Goal: Information Seeking & Learning: Check status

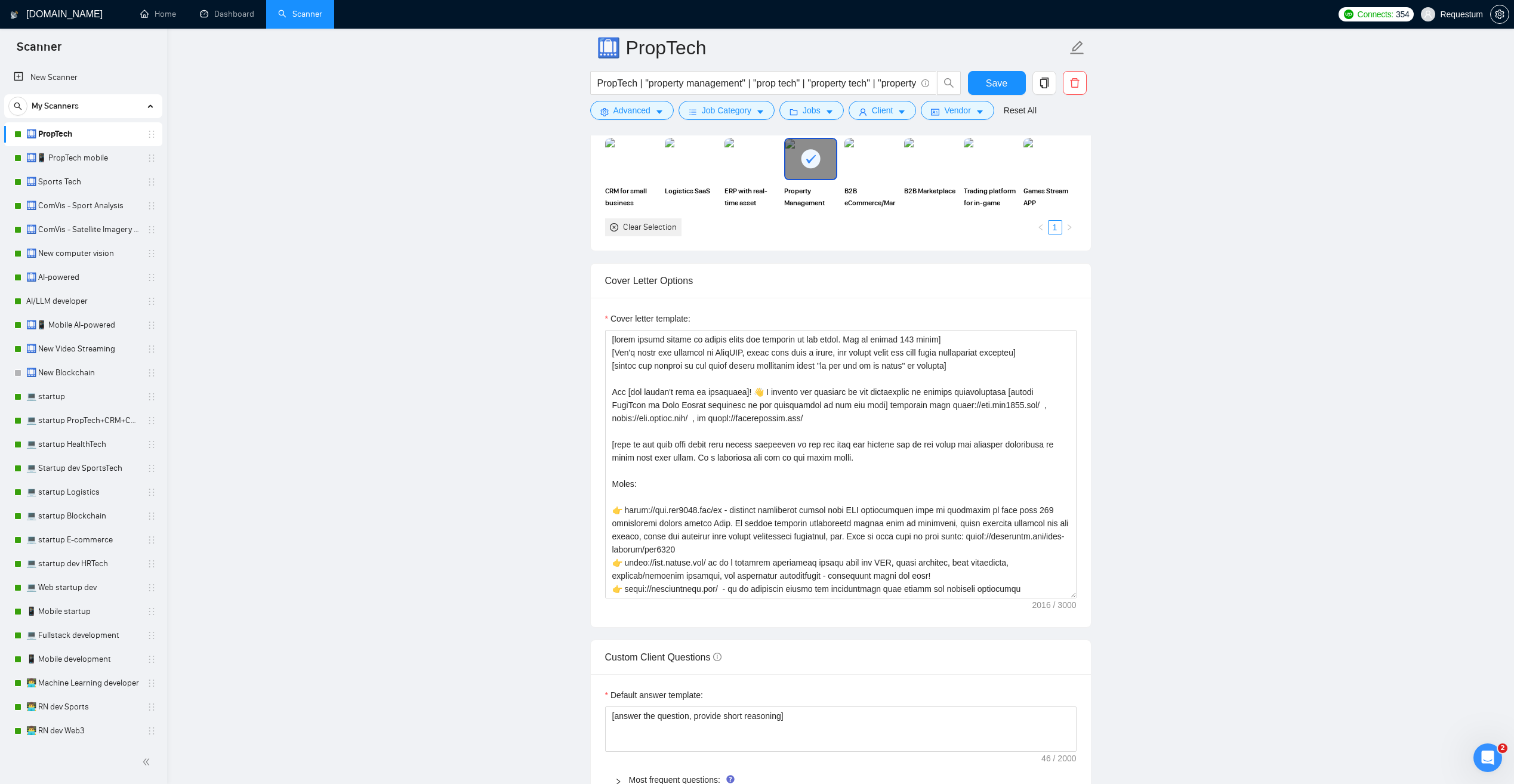
scroll to position [120, 0]
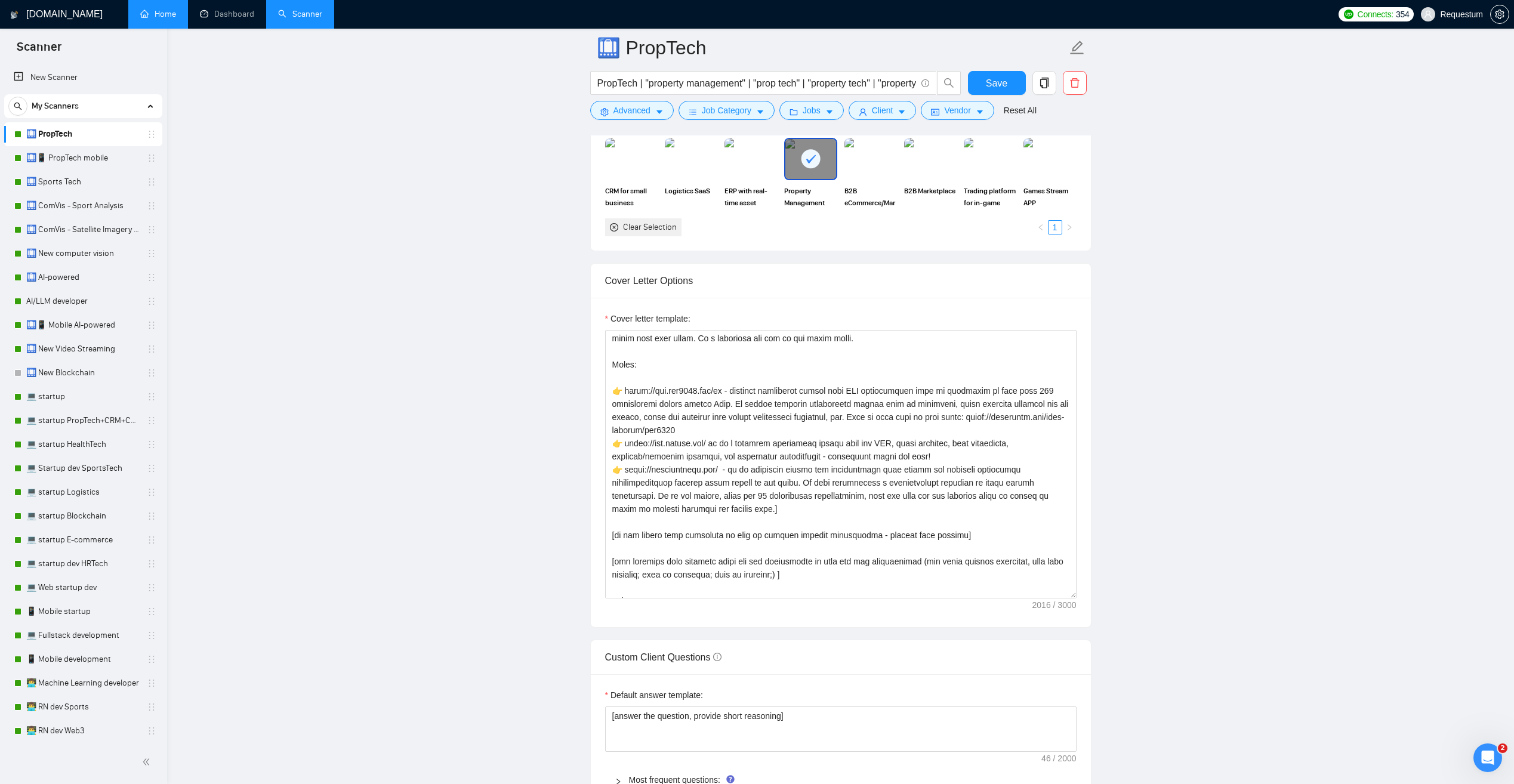
click at [169, 18] on link "Home" at bounding box center [158, 13] width 36 height 10
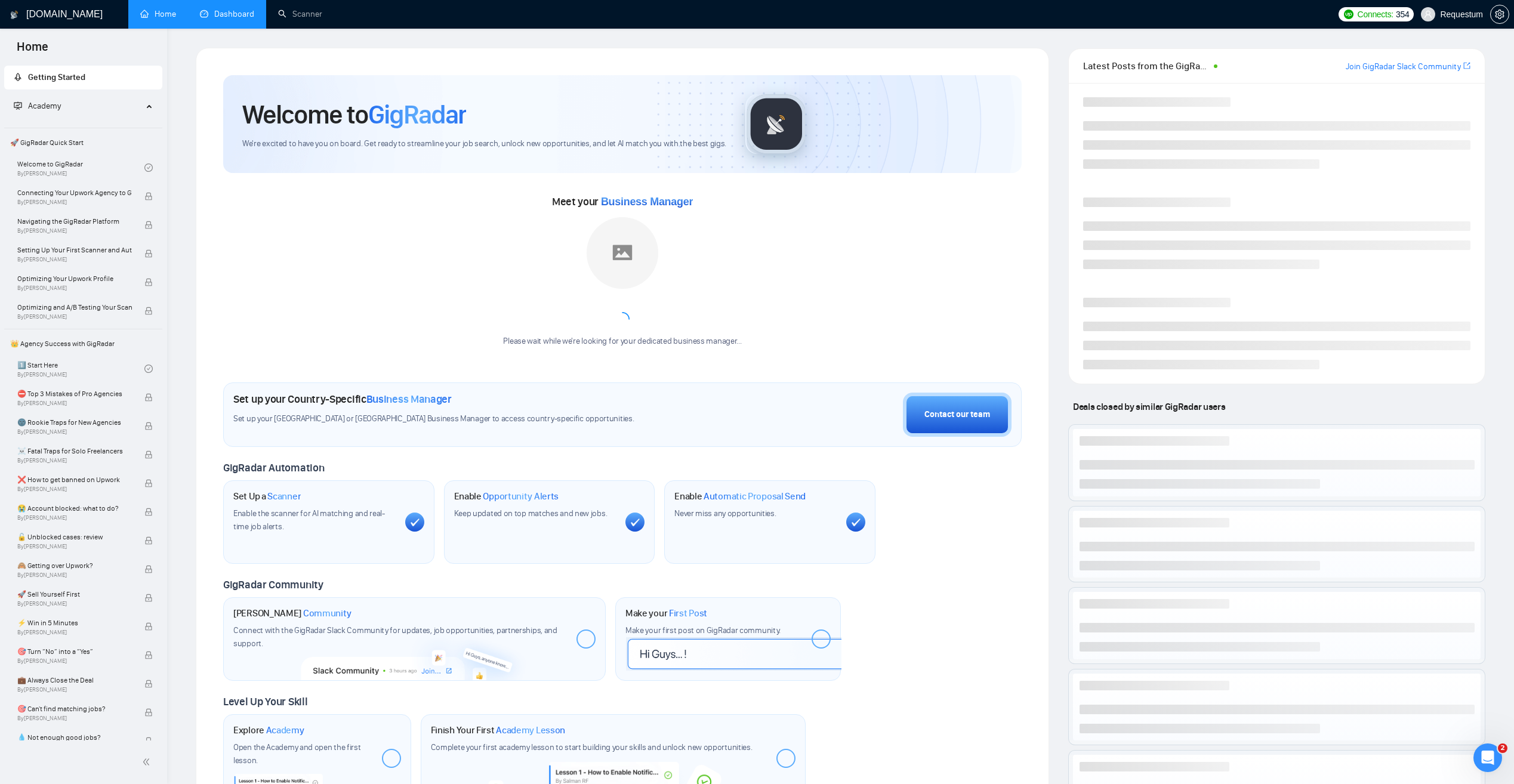
click at [220, 19] on link "Dashboard" at bounding box center [227, 13] width 54 height 10
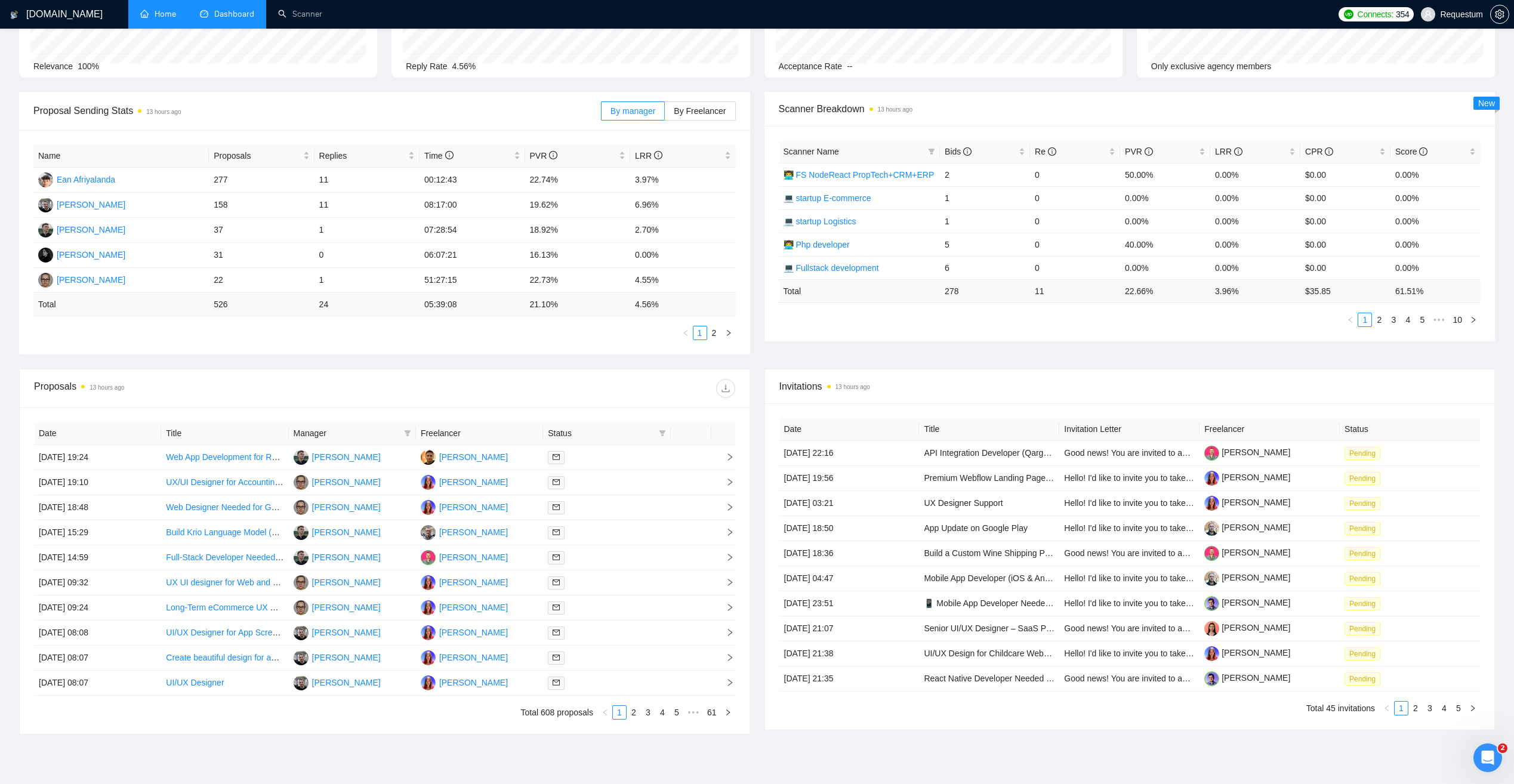
scroll to position [120, 0]
click at [402, 435] on span at bounding box center [407, 432] width 12 height 18
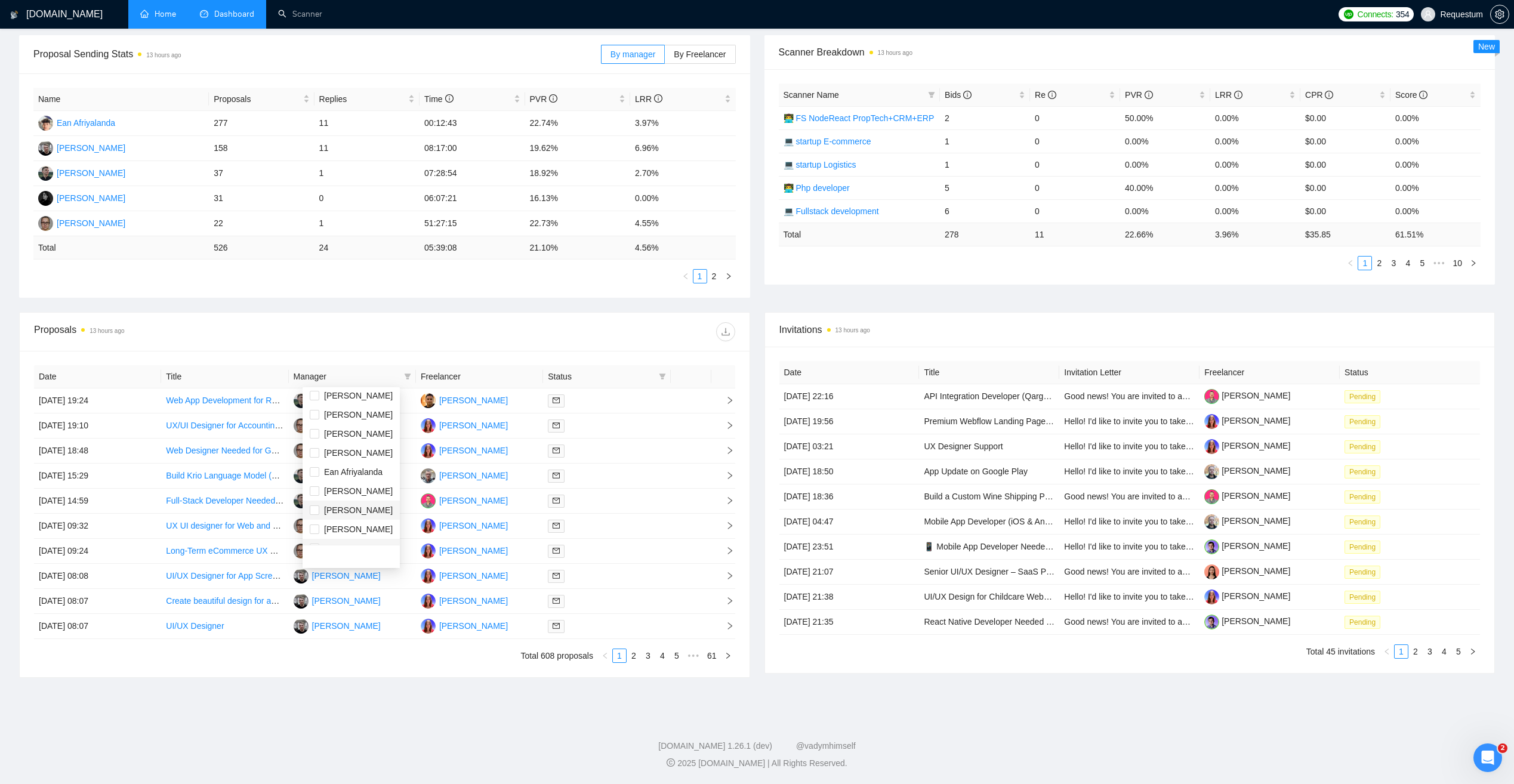
scroll to position [0, 0]
click at [363, 423] on div "[PERSON_NAME]" at bounding box center [358, 418] width 69 height 13
checkbox input "true"
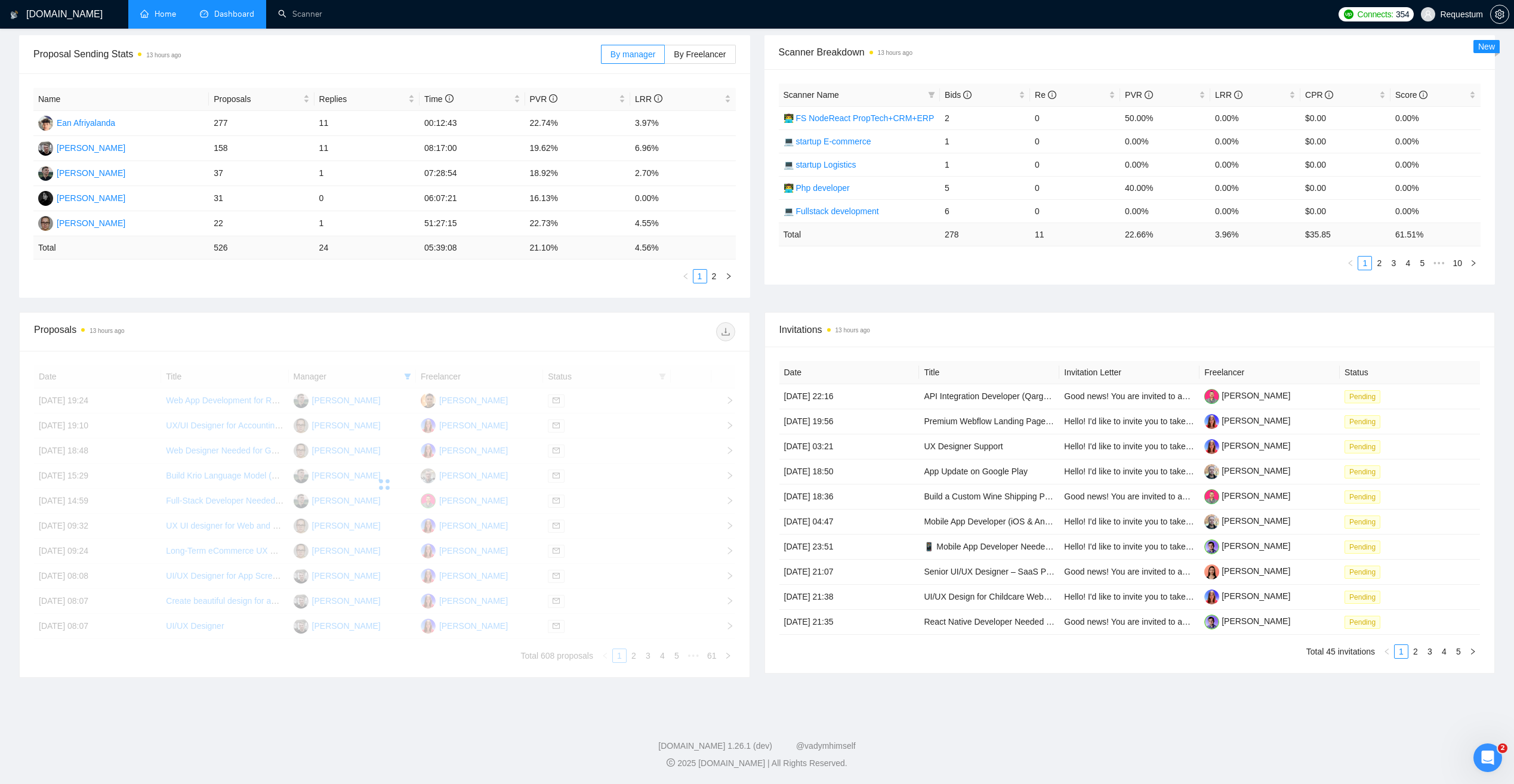
click at [457, 331] on div at bounding box center [560, 331] width 351 height 19
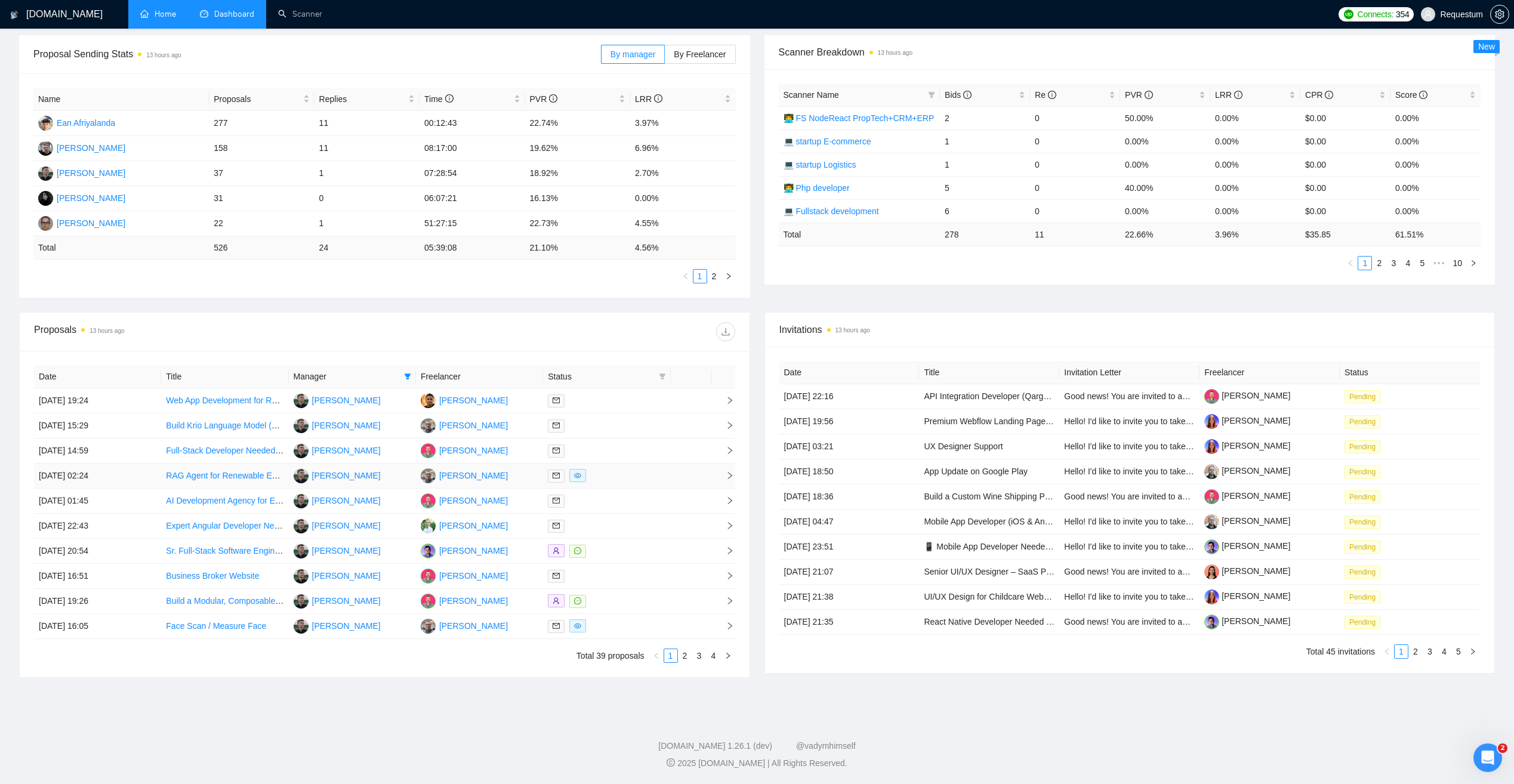
click at [633, 480] on div at bounding box center [607, 475] width 117 height 13
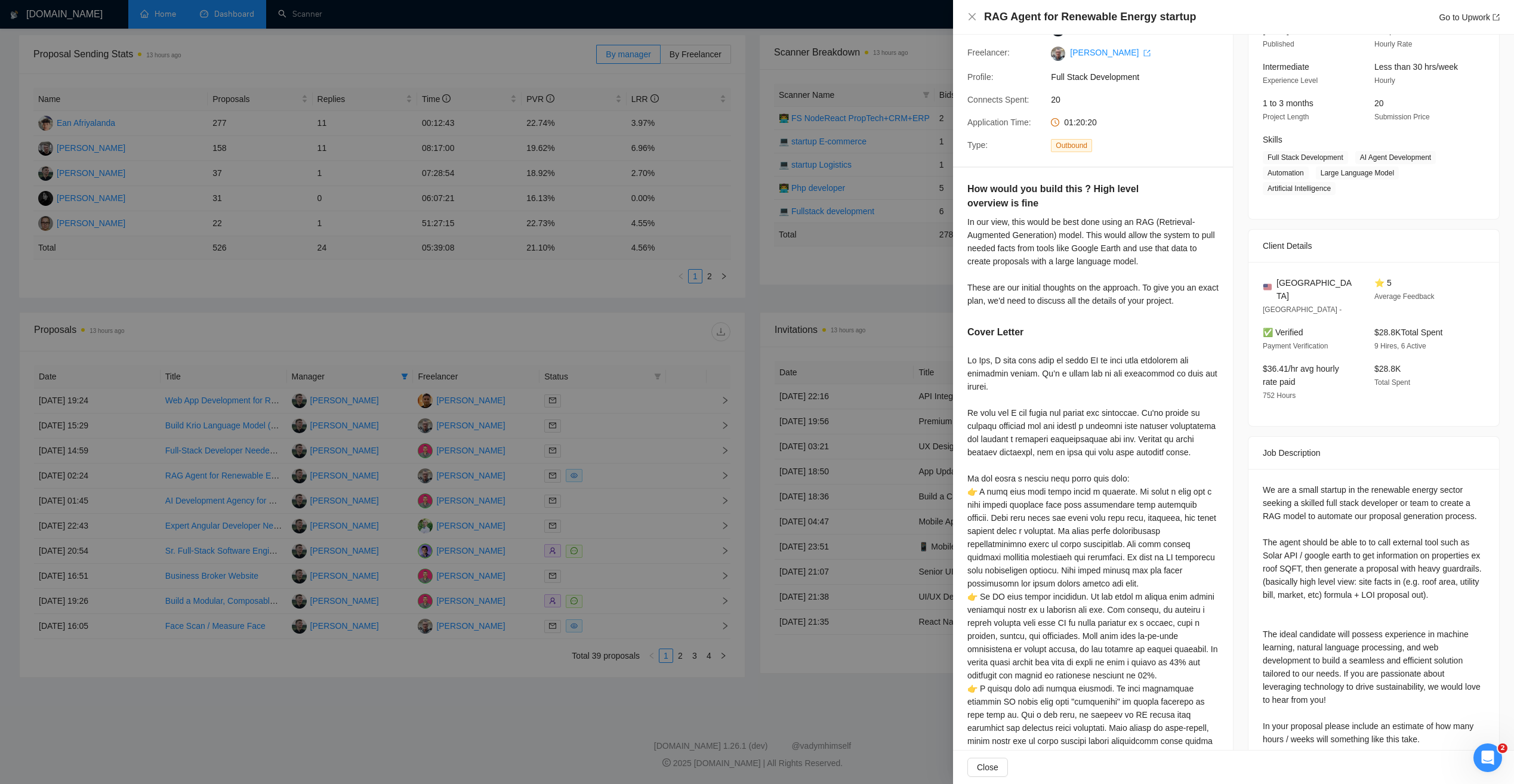
scroll to position [120, 0]
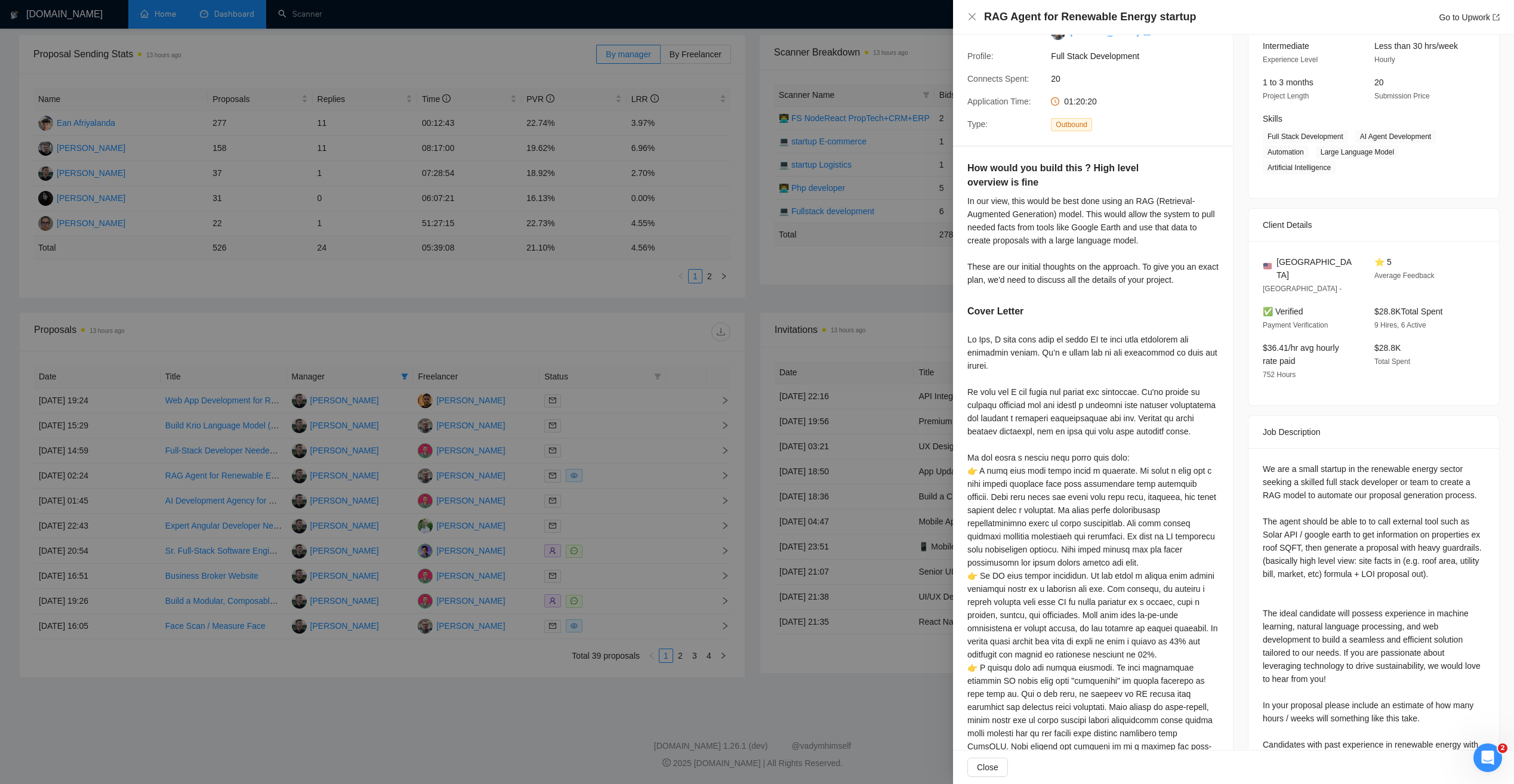
click at [595, 319] on div at bounding box center [757, 392] width 1514 height 784
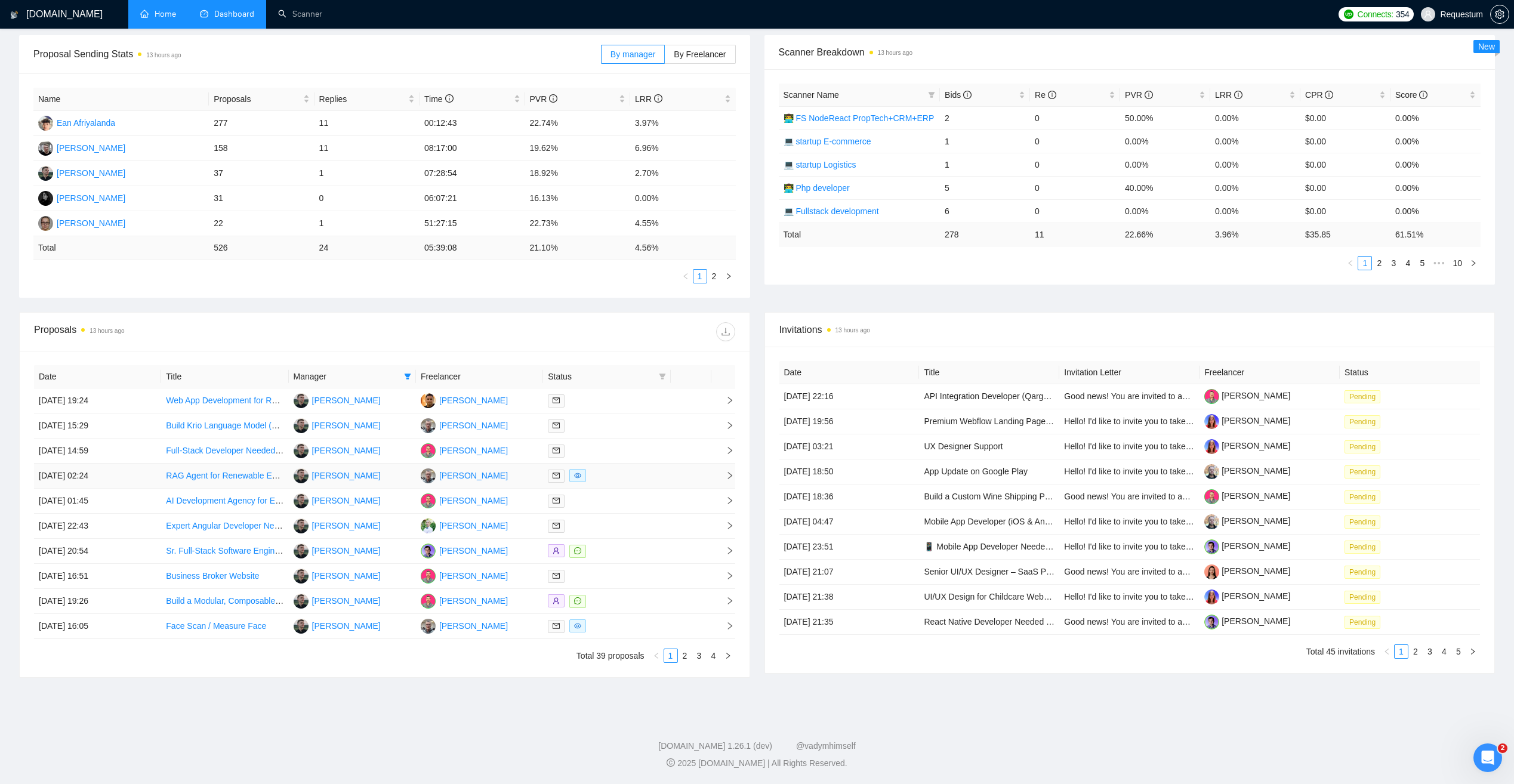
click at [621, 469] on div at bounding box center [607, 475] width 117 height 13
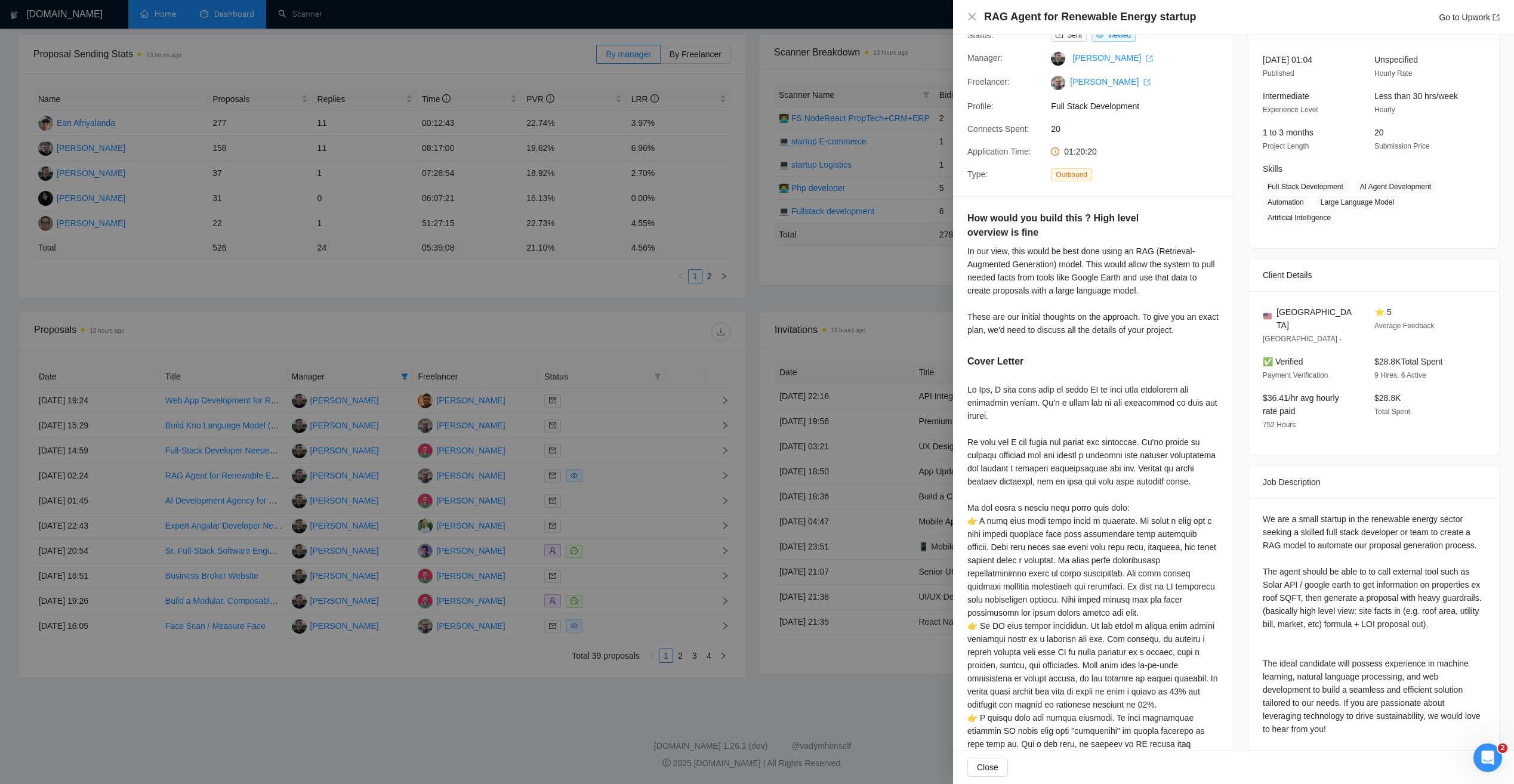
scroll to position [45, 0]
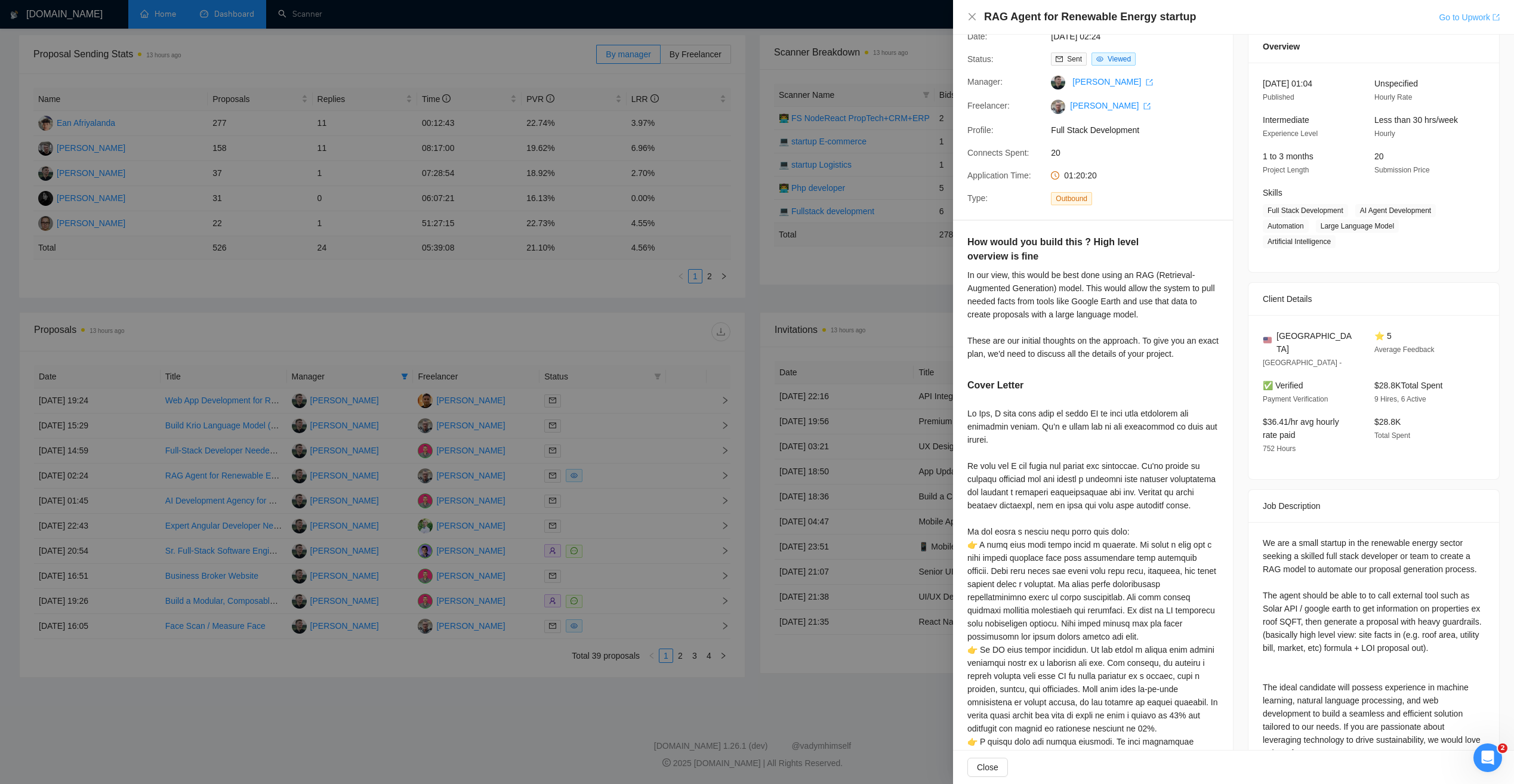
click at [1465, 20] on link "Go to Upwork" at bounding box center [1469, 17] width 61 height 10
click at [1474, 16] on link "Go to Upwork" at bounding box center [1469, 17] width 61 height 10
drag, startPoint x: 416, startPoint y: 308, endPoint x: 397, endPoint y: 273, distance: 39.8
click at [416, 308] on div at bounding box center [757, 392] width 1514 height 784
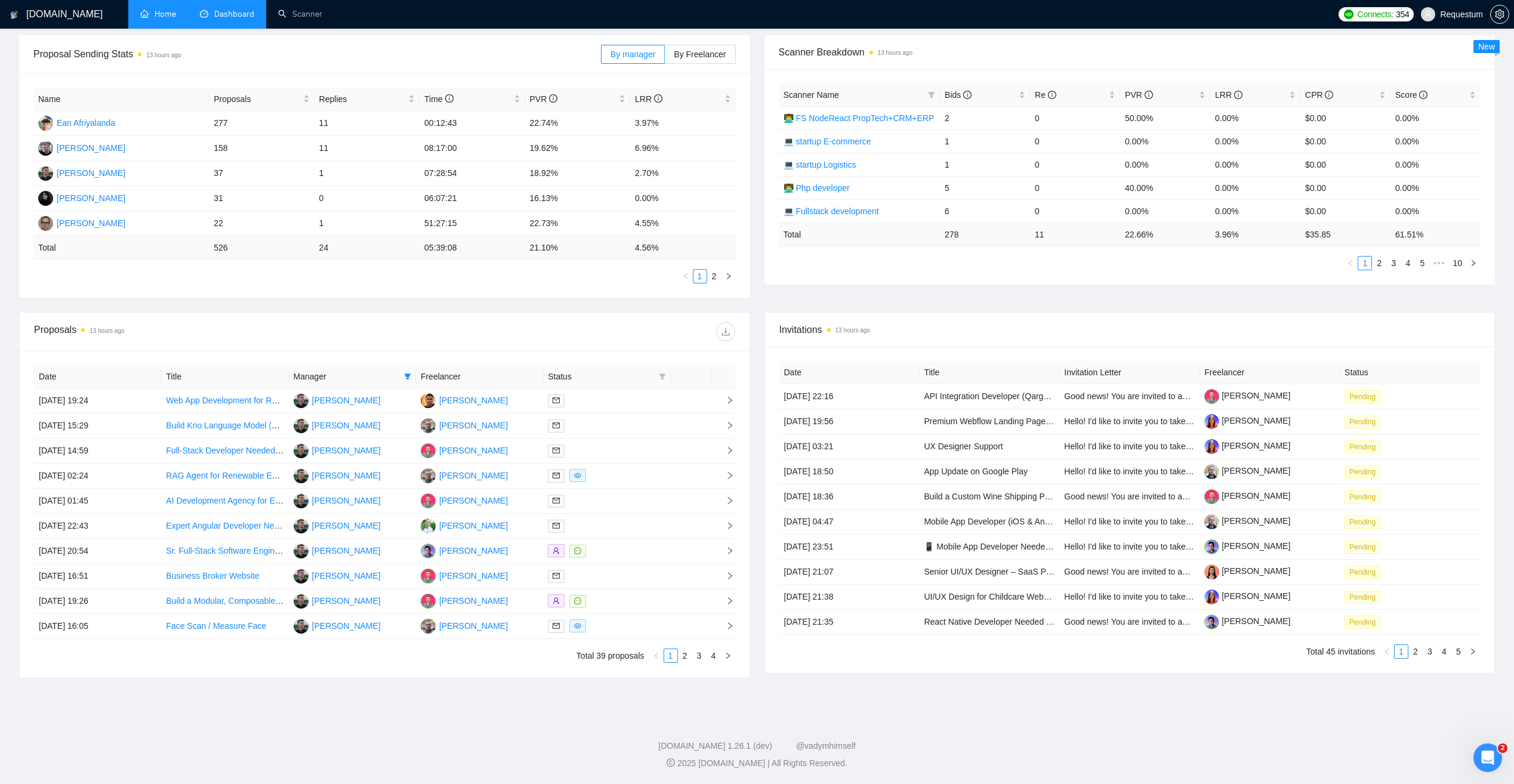
click at [363, 371] on span "Manager" at bounding box center [346, 377] width 105 height 13
click at [406, 378] on icon "filter" at bounding box center [408, 377] width 6 height 6
click at [351, 433] on span "[PERSON_NAME]" at bounding box center [358, 438] width 69 height 10
checkbox input "false"
click at [433, 303] on div "Proposal Sending Stats 13 hours ago By manager By Freelancer Name Proposals Rep…" at bounding box center [757, 173] width 1490 height 277
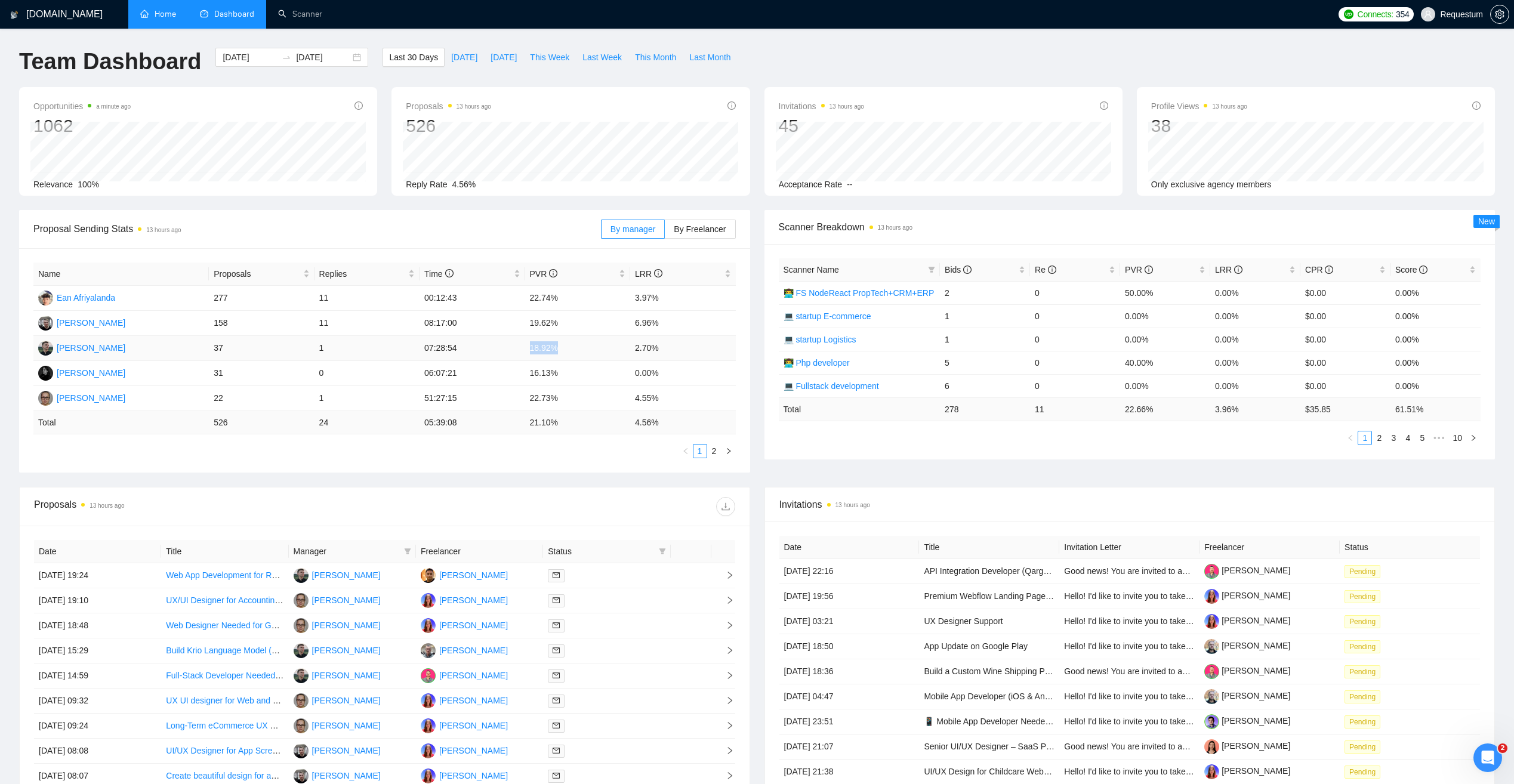
click at [563, 349] on td "18.92%" at bounding box center [577, 349] width 105 height 25
click at [496, 461] on div "Name Proposals Replies Time PVR LRR Ean Afriyalanda 277 11 00:12:43 22.74% 3.97…" at bounding box center [385, 360] width 731 height 224
click at [296, 17] on link "Scanner" at bounding box center [301, 13] width 44 height 10
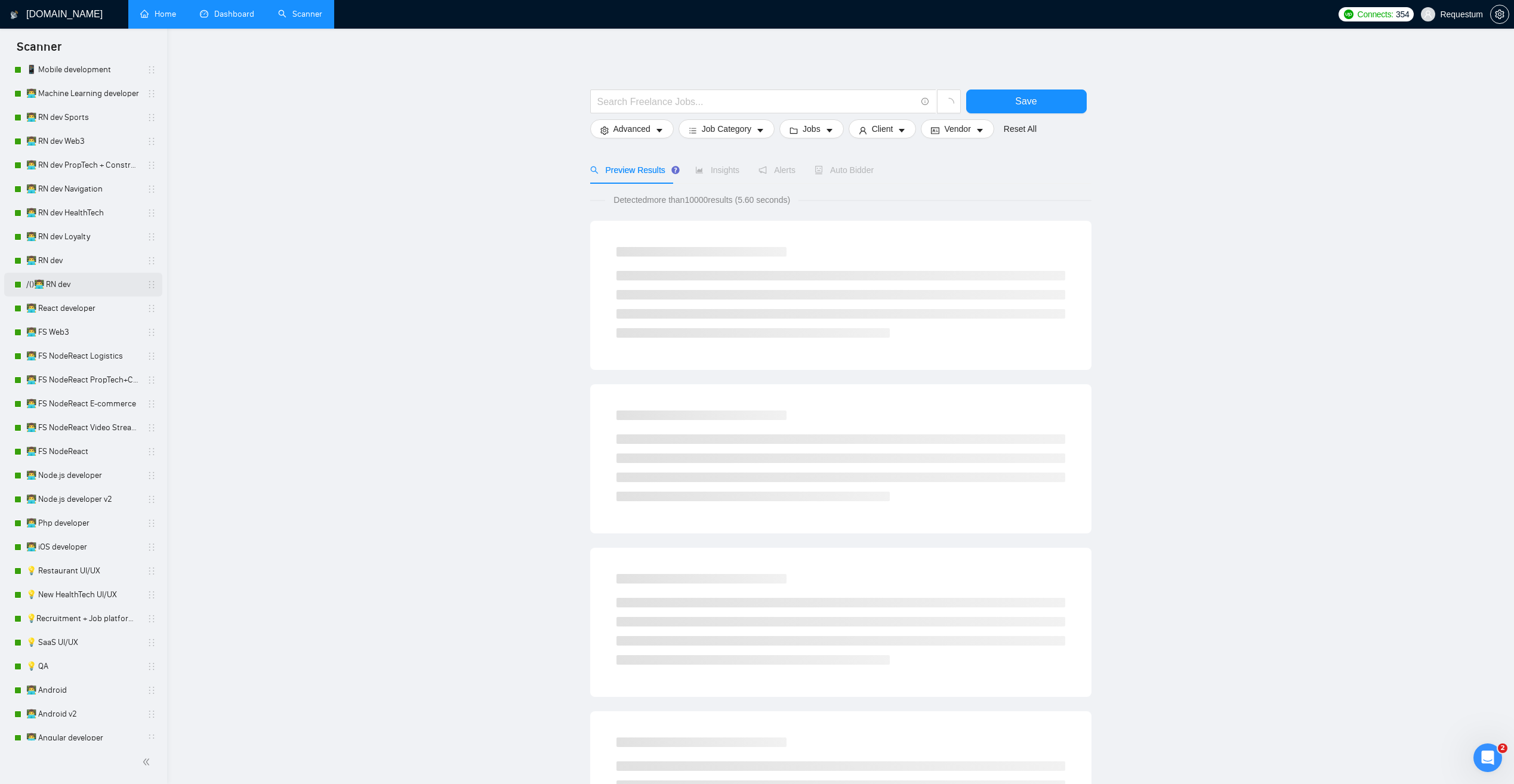
scroll to position [656, 0]
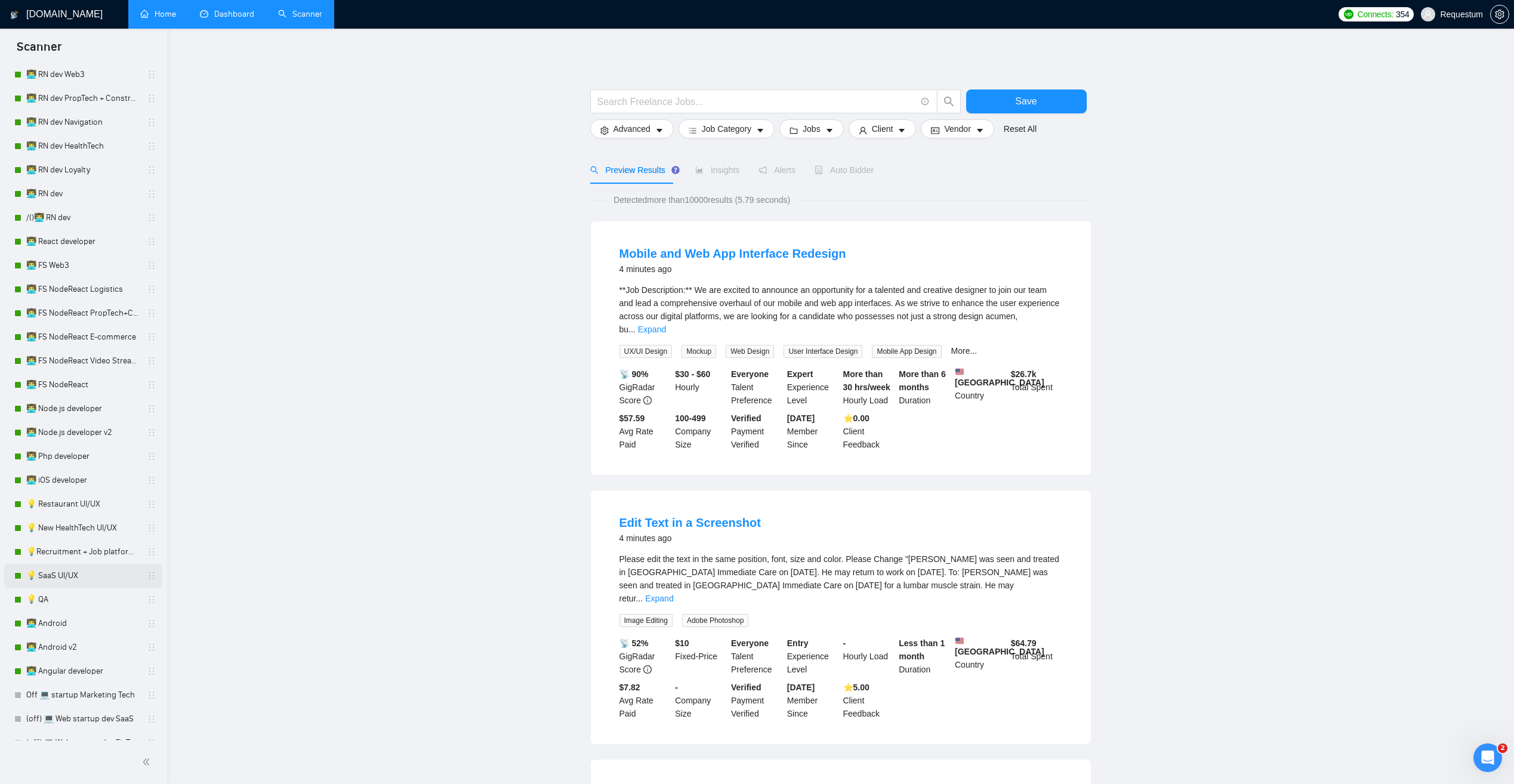
click at [103, 570] on link "💡 SaaS UI/UX" at bounding box center [82, 576] width 113 height 24
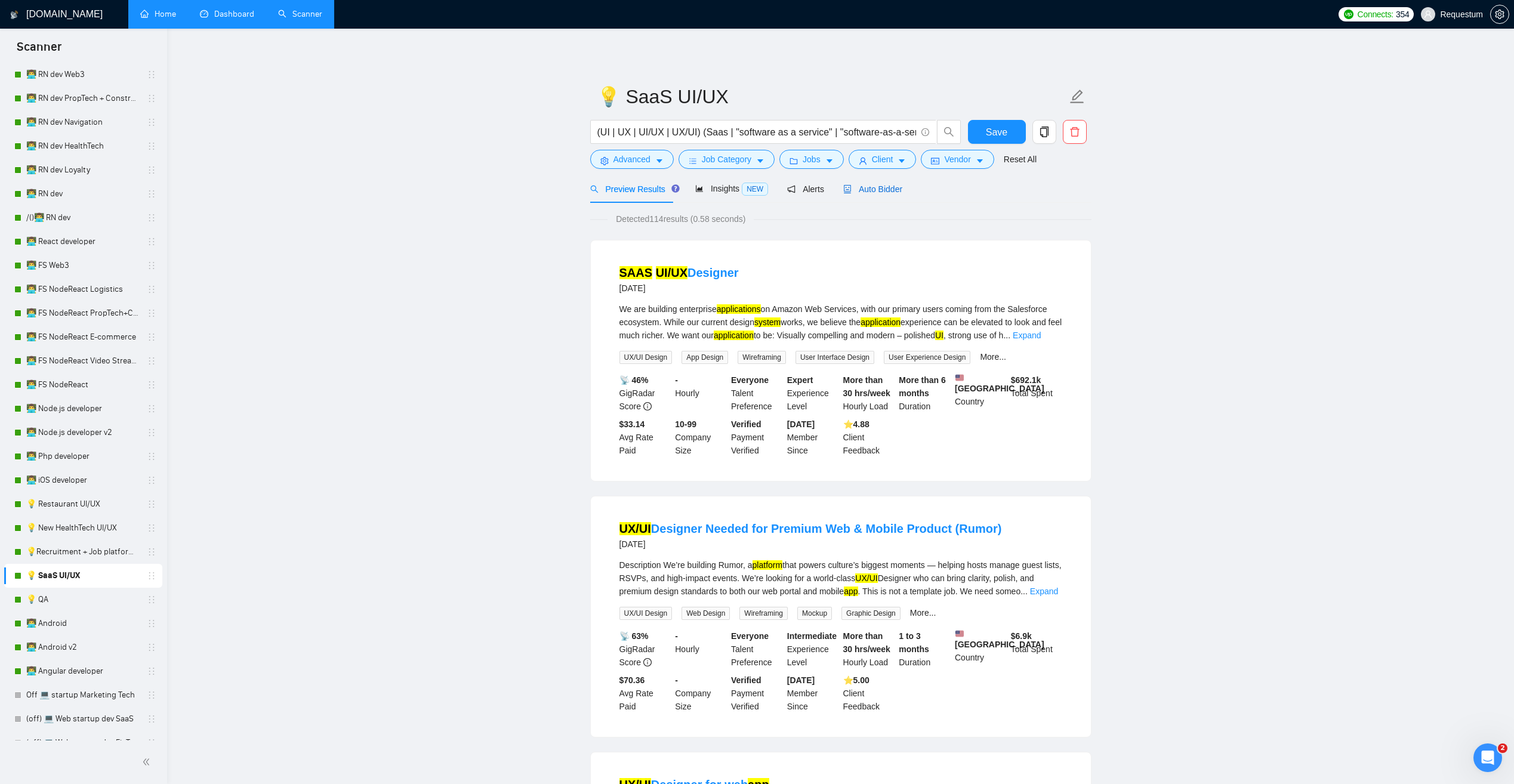
click at [859, 195] on div "Auto Bidder" at bounding box center [872, 189] width 59 height 13
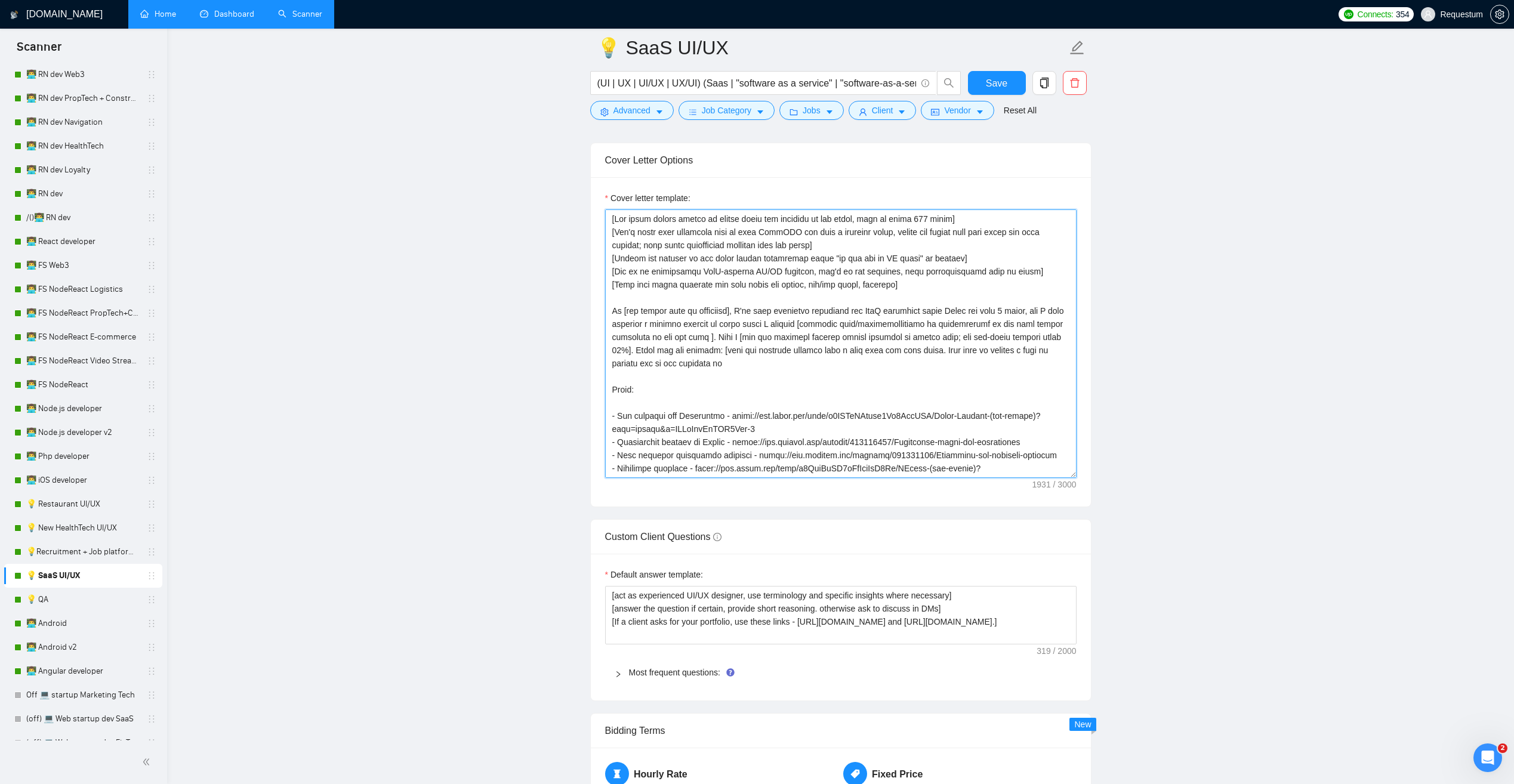
click at [947, 453] on textarea "Cover letter template:" at bounding box center [841, 343] width 472 height 269
drag, startPoint x: 764, startPoint y: 454, endPoint x: 1068, endPoint y: 460, distance: 304.1
click at [1068, 460] on textarea "Cover letter template:" at bounding box center [841, 343] width 472 height 269
click at [787, 449] on textarea "Cover letter template:" at bounding box center [841, 343] width 472 height 269
drag, startPoint x: 612, startPoint y: 312, endPoint x: 724, endPoint y: 358, distance: 121.1
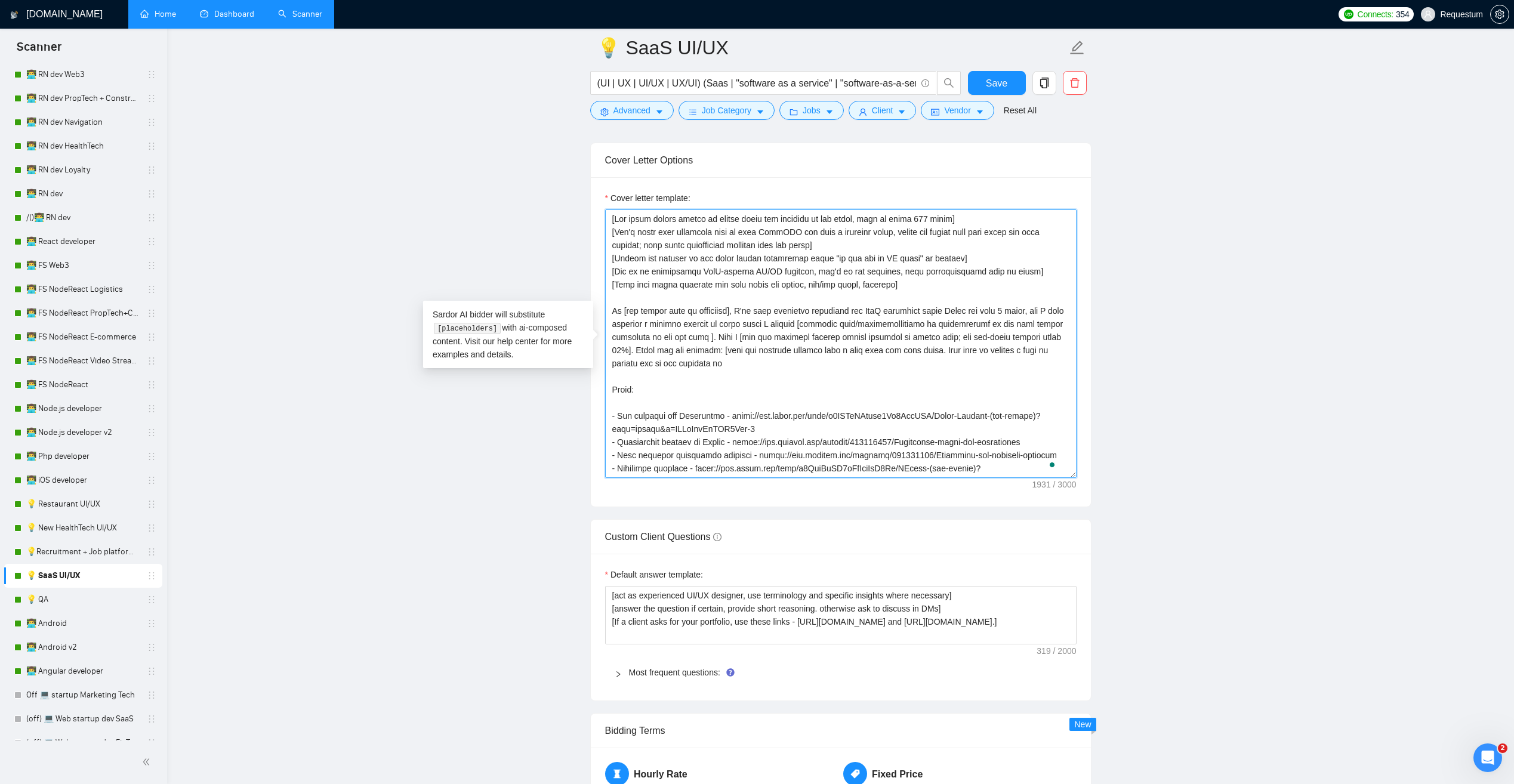
click at [724, 358] on textarea "Cover letter template:" at bounding box center [841, 343] width 472 height 269
click at [992, 317] on textarea "Cover letter template:" at bounding box center [841, 343] width 472 height 269
drag, startPoint x: 730, startPoint y: 312, endPoint x: 709, endPoint y: 338, distance: 33.4
click at [709, 338] on textarea "Cover letter template:" at bounding box center [841, 343] width 472 height 269
click at [922, 349] on textarea "Cover letter template:" at bounding box center [841, 343] width 472 height 269
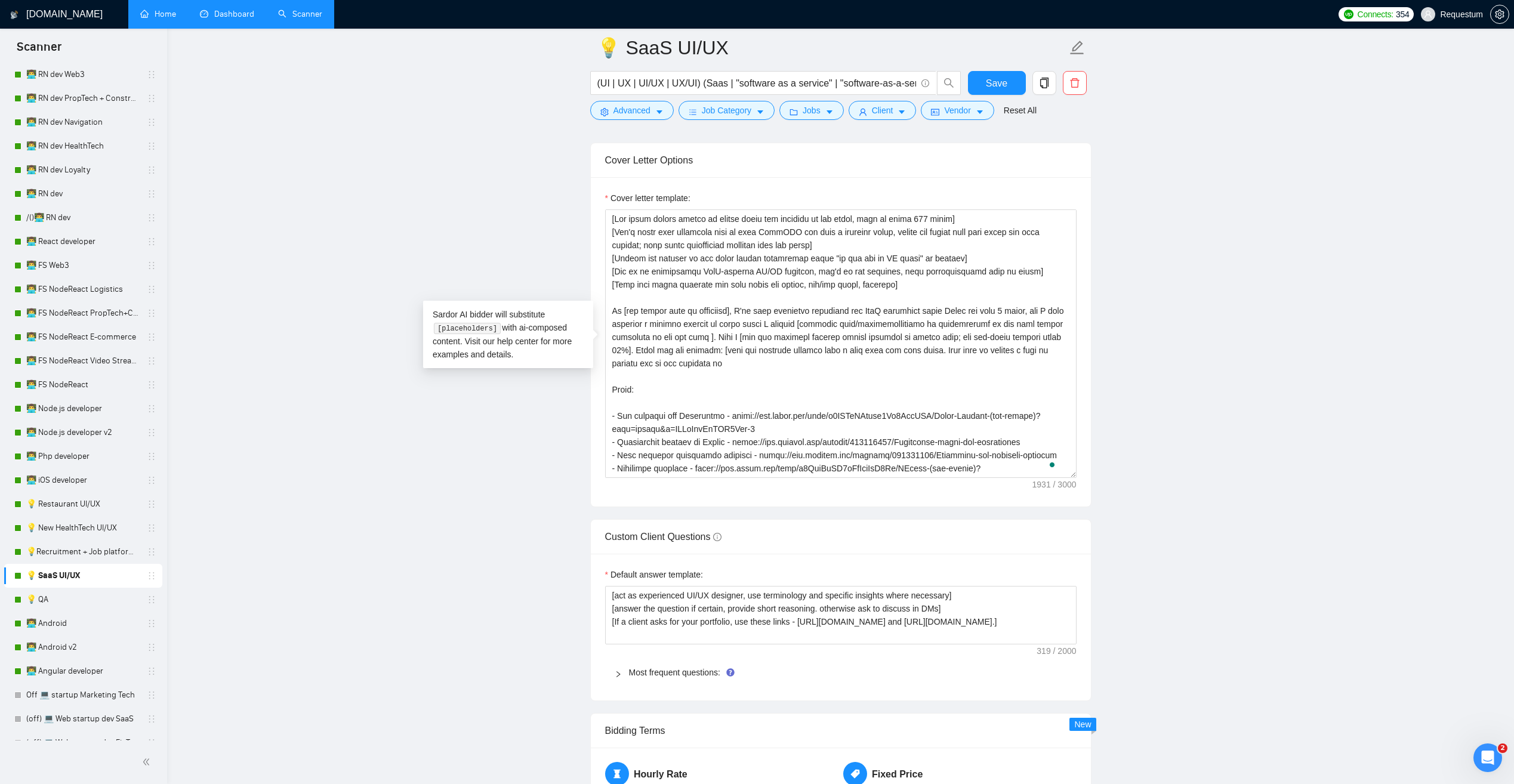
click at [155, 19] on link "Home" at bounding box center [158, 13] width 36 height 10
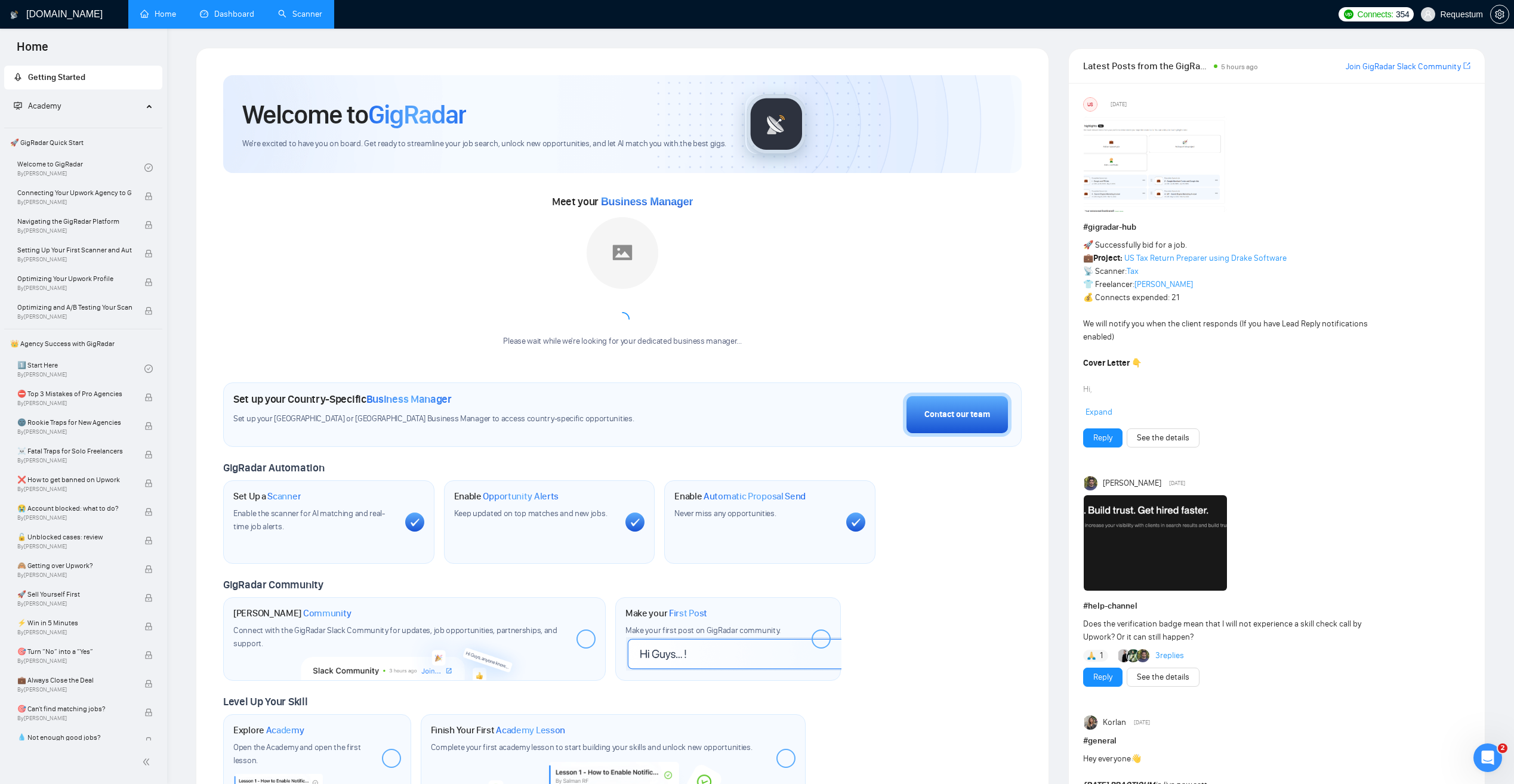
click at [226, 15] on link "Dashboard" at bounding box center [227, 13] width 54 height 10
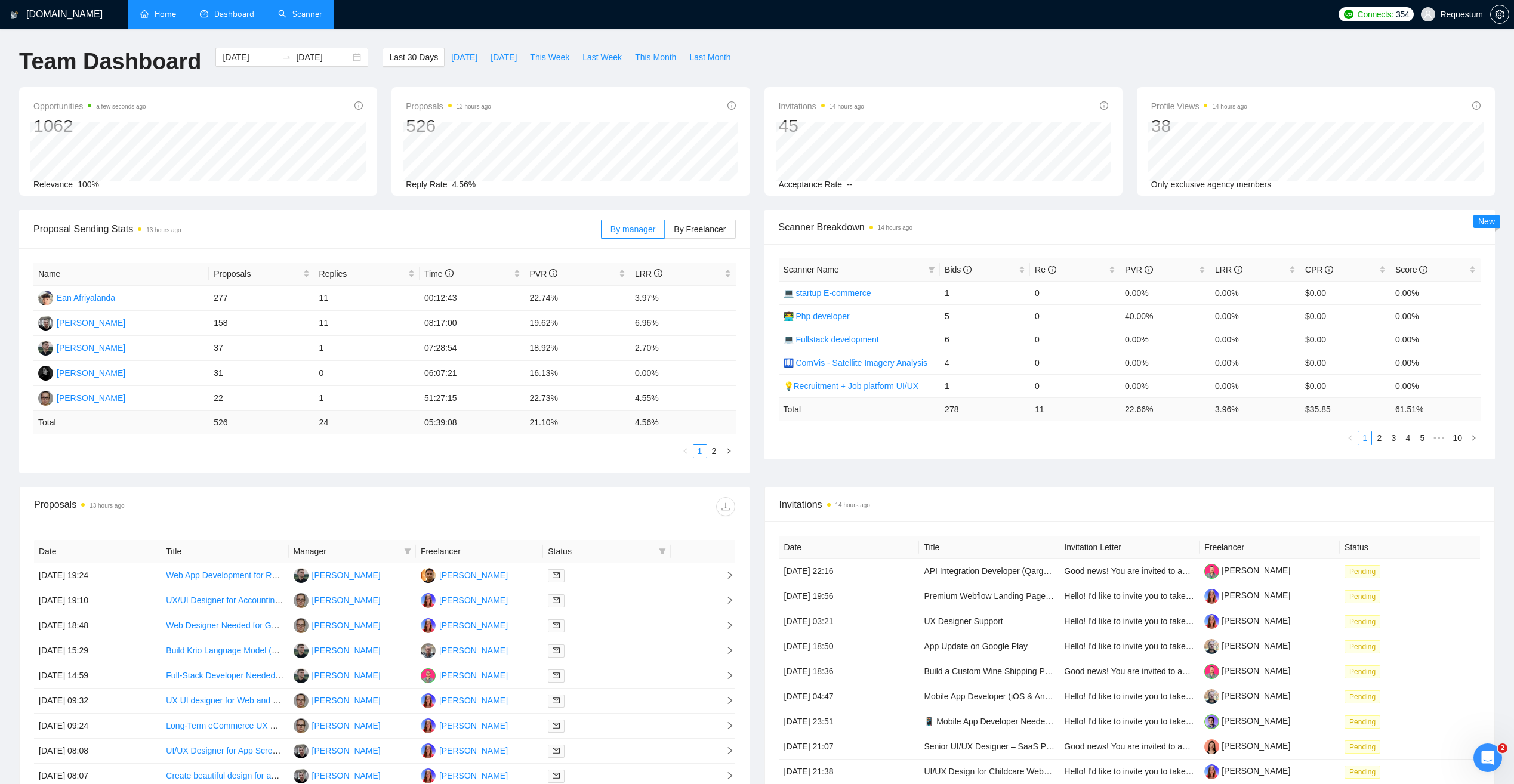
click at [362, 547] on span "Manager" at bounding box center [346, 551] width 105 height 13
click at [418, 554] on th "Freelancer" at bounding box center [480, 551] width 127 height 23
click at [408, 550] on icon "filter" at bounding box center [408, 552] width 6 height 6
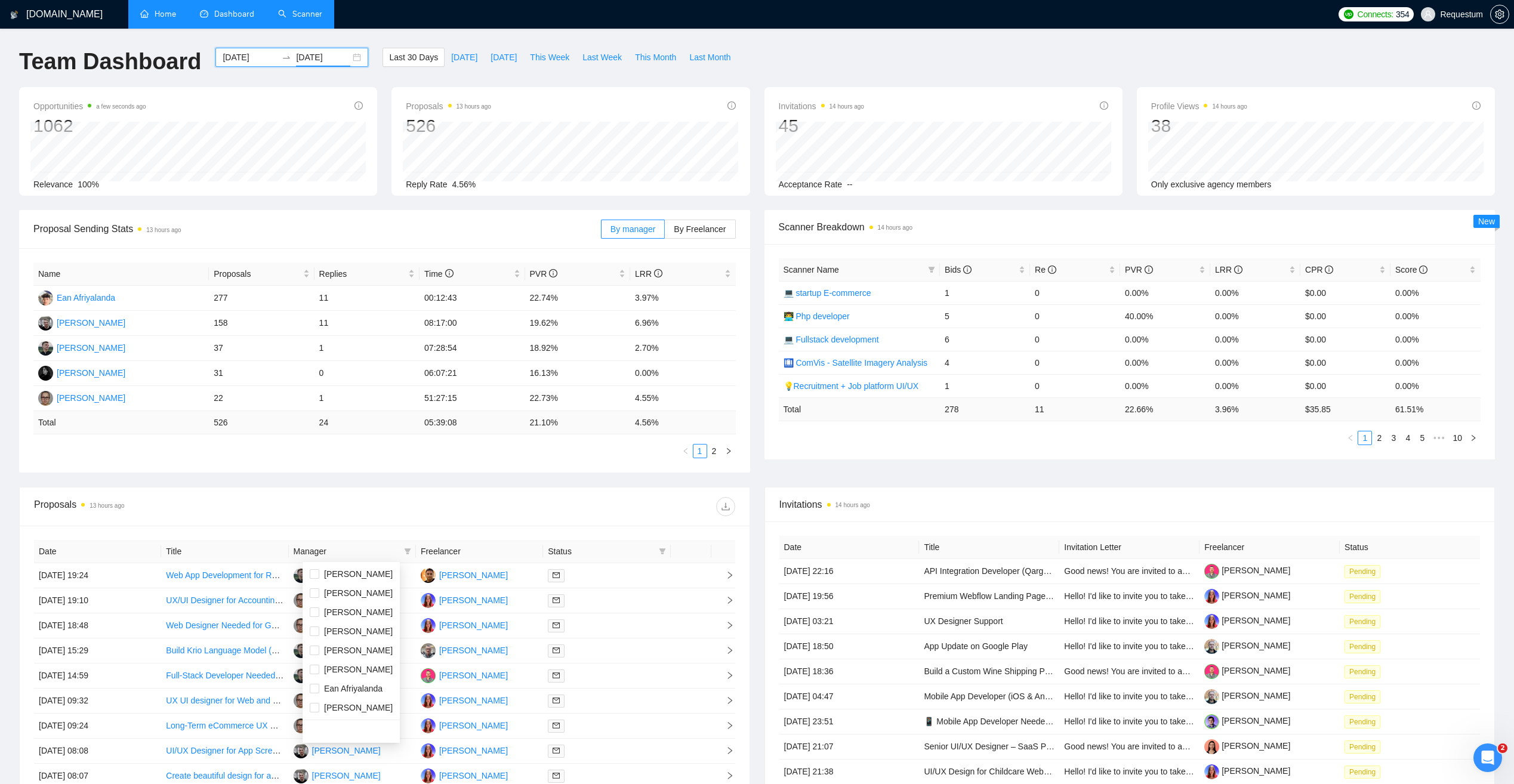
click at [333, 56] on input "[DATE]" at bounding box center [323, 57] width 54 height 13
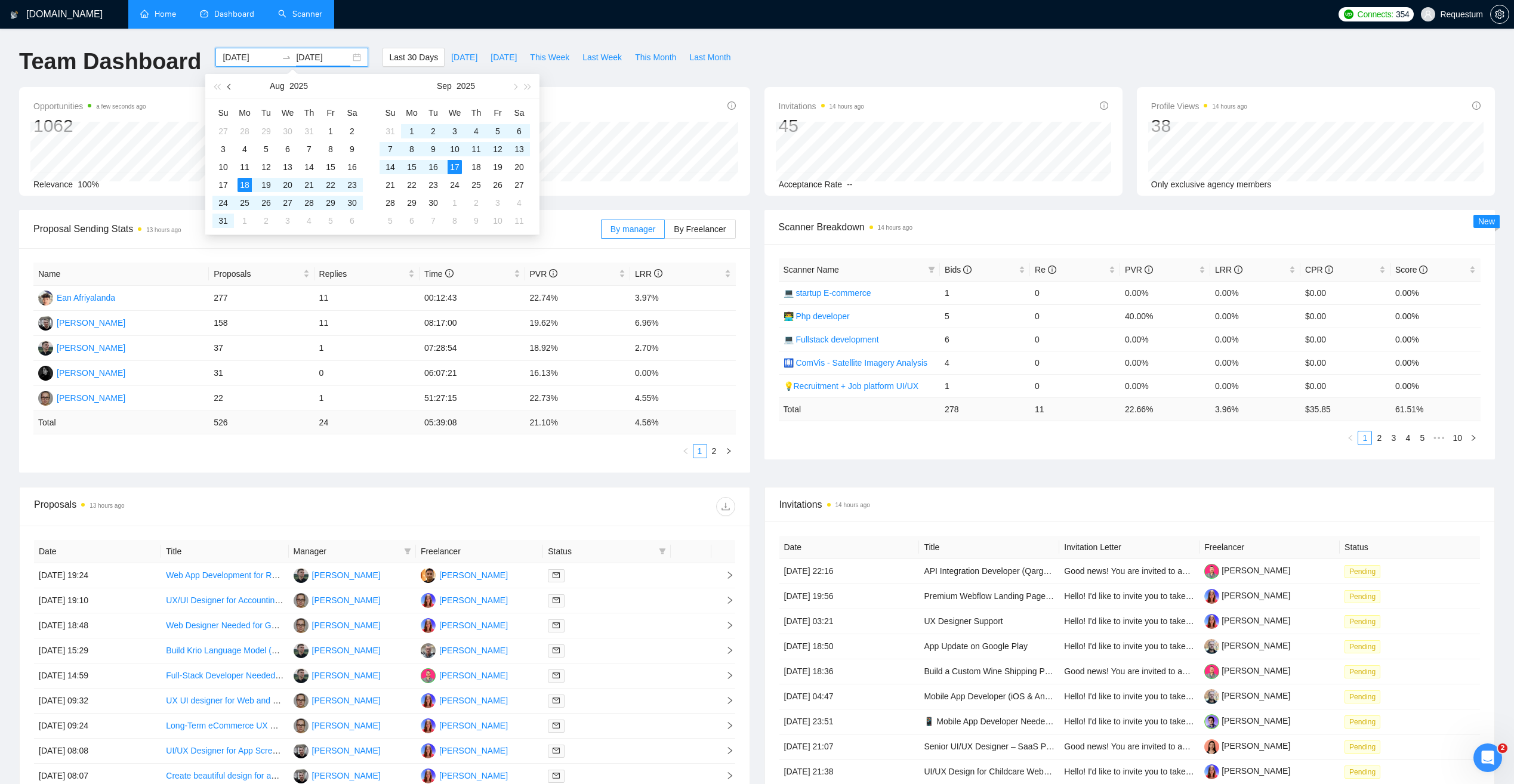
click at [228, 85] on button "button" at bounding box center [229, 86] width 13 height 24
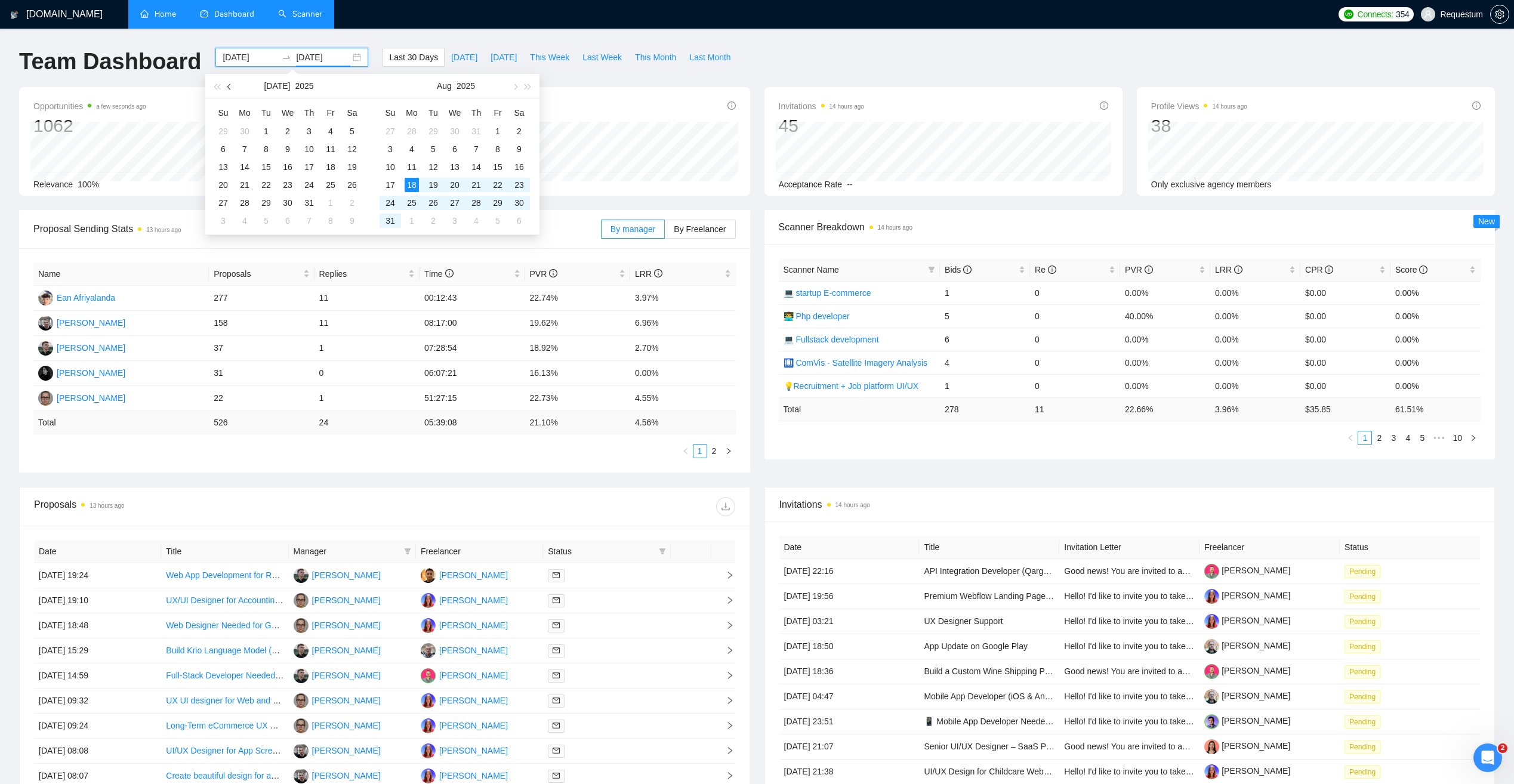
click at [228, 85] on button "button" at bounding box center [229, 86] width 13 height 24
type input "[DATE]"
click at [223, 128] on div "1" at bounding box center [223, 132] width 14 height 14
click at [454, 165] on table "Su Mo Tu We Th Fr Sa 31 1 2 3 4 5 6 7 8 9 10 11 12 13 14 15 16 17 18 19 20 21 2…" at bounding box center [455, 166] width 151 height 127
click at [237, 58] on input at bounding box center [250, 57] width 54 height 13
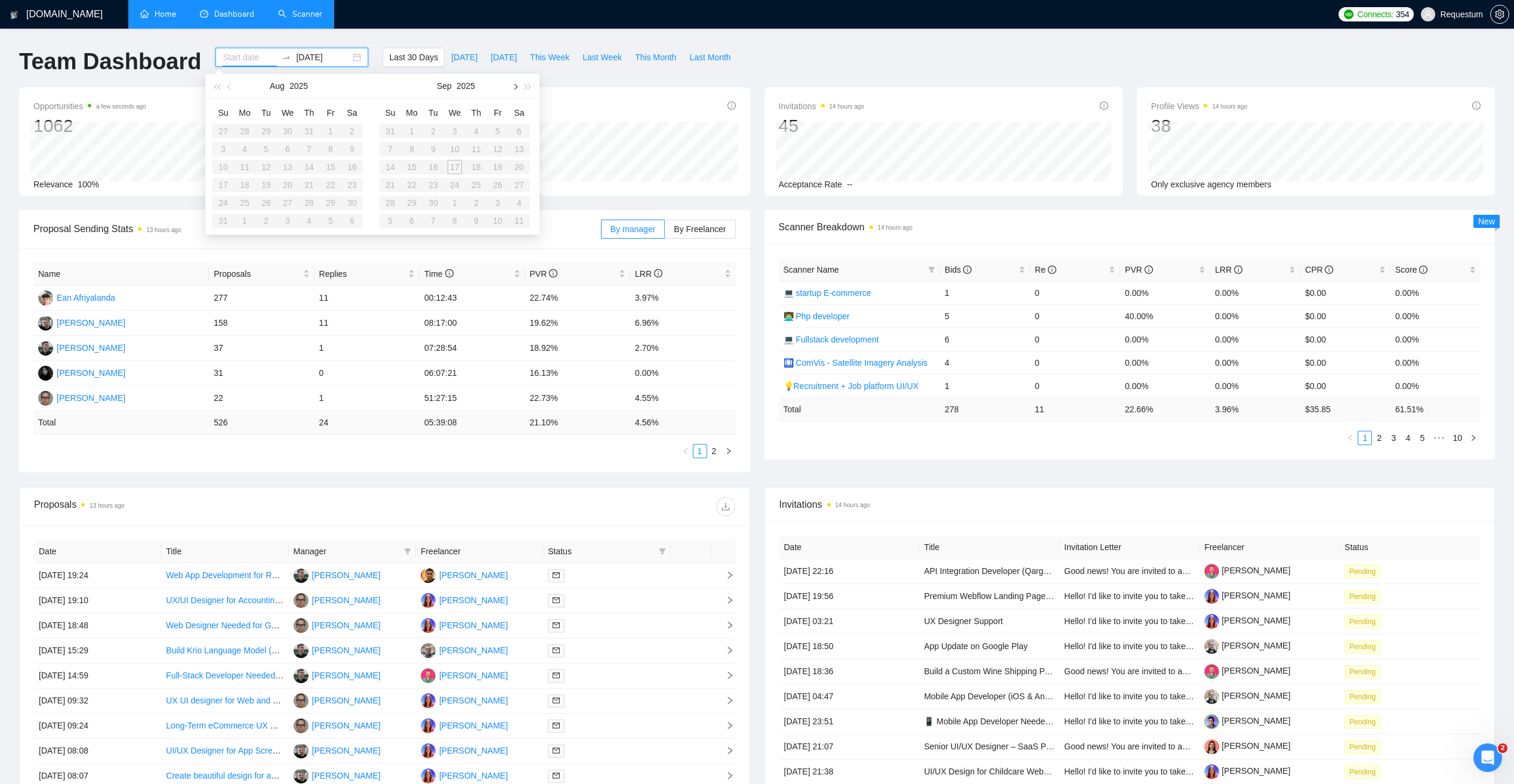
click at [525, 86] on span "button" at bounding box center [528, 86] width 6 height 6
click at [517, 86] on span "button" at bounding box center [515, 86] width 6 height 6
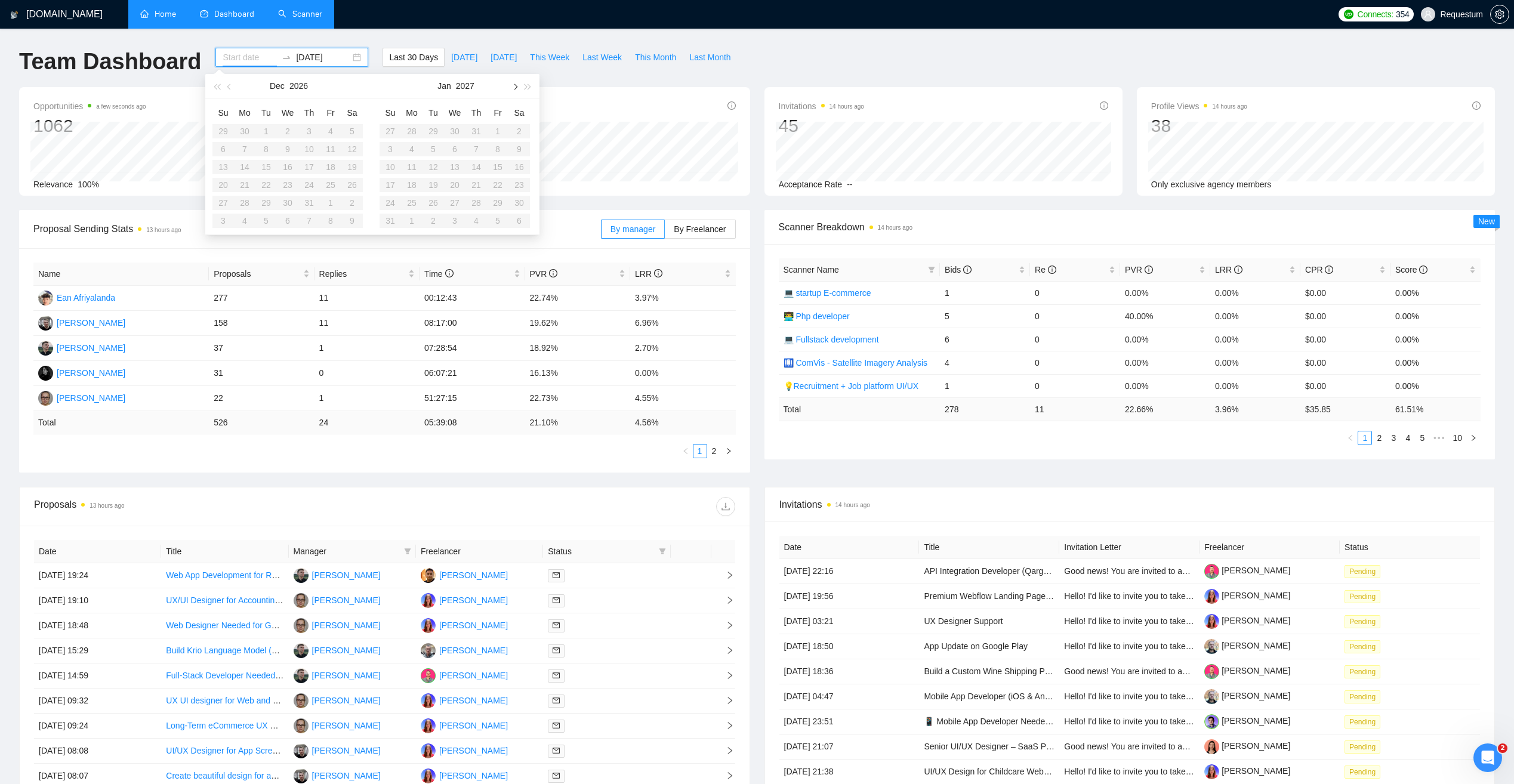
click at [517, 86] on span "button" at bounding box center [515, 86] width 6 height 6
type input "[DATE]"
click at [585, 105] on div "Proposals 13 hours ago 526" at bounding box center [570, 118] width 329 height 38
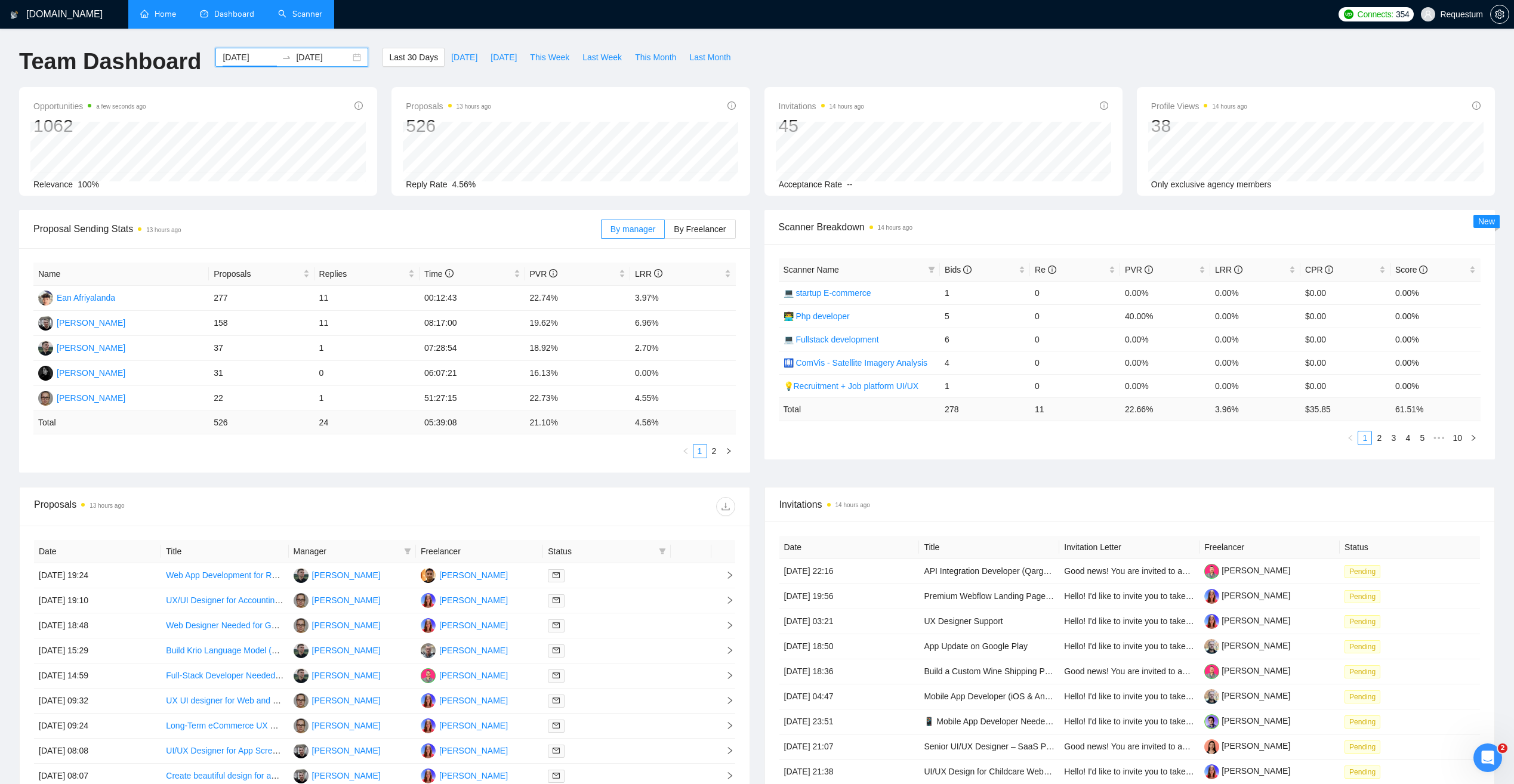
click at [230, 59] on input "[DATE]" at bounding box center [250, 57] width 54 height 13
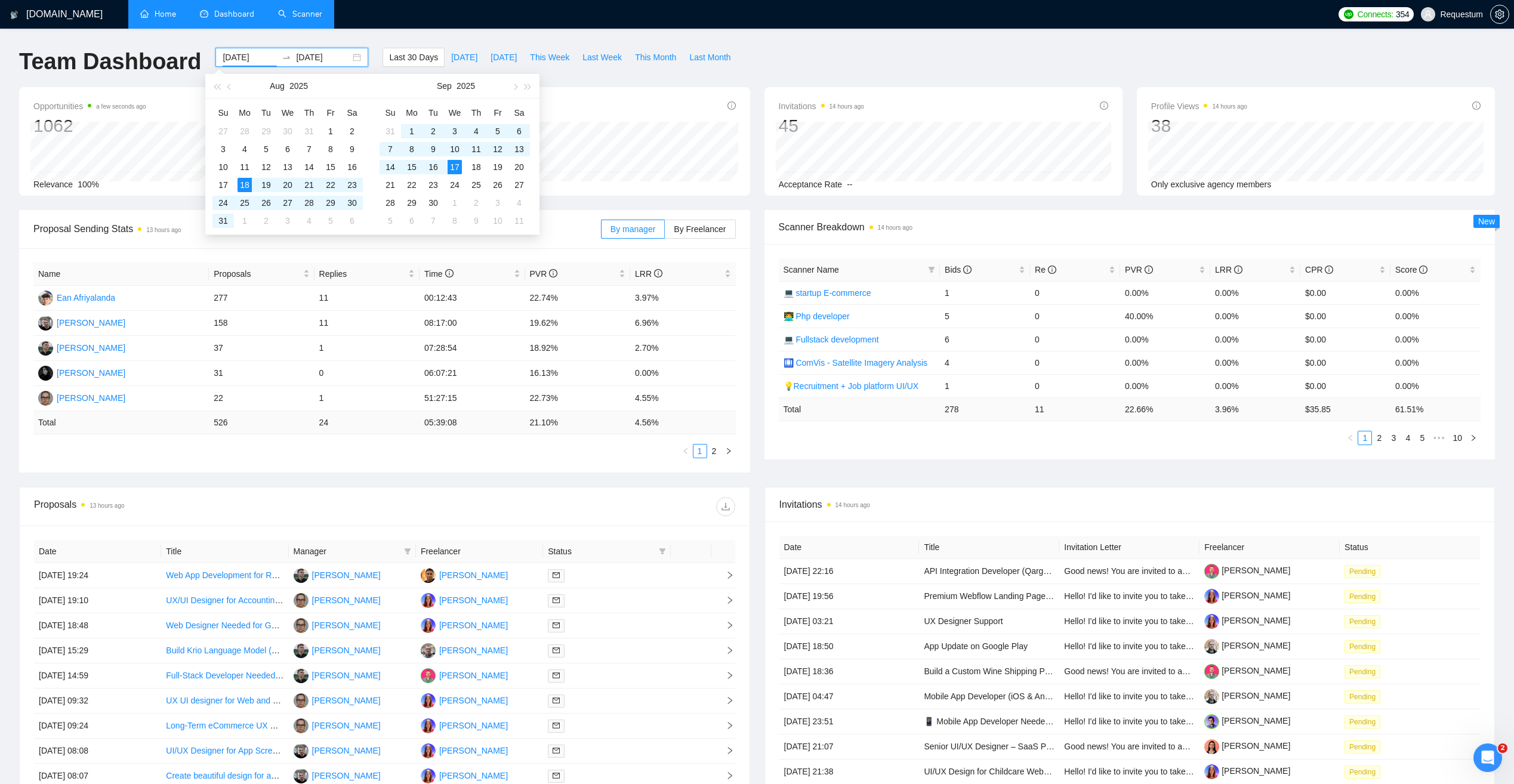
click at [235, 63] on input "[DATE]" at bounding box center [250, 57] width 54 height 13
type input "[DATE]"
click at [223, 148] on div "3" at bounding box center [223, 149] width 14 height 14
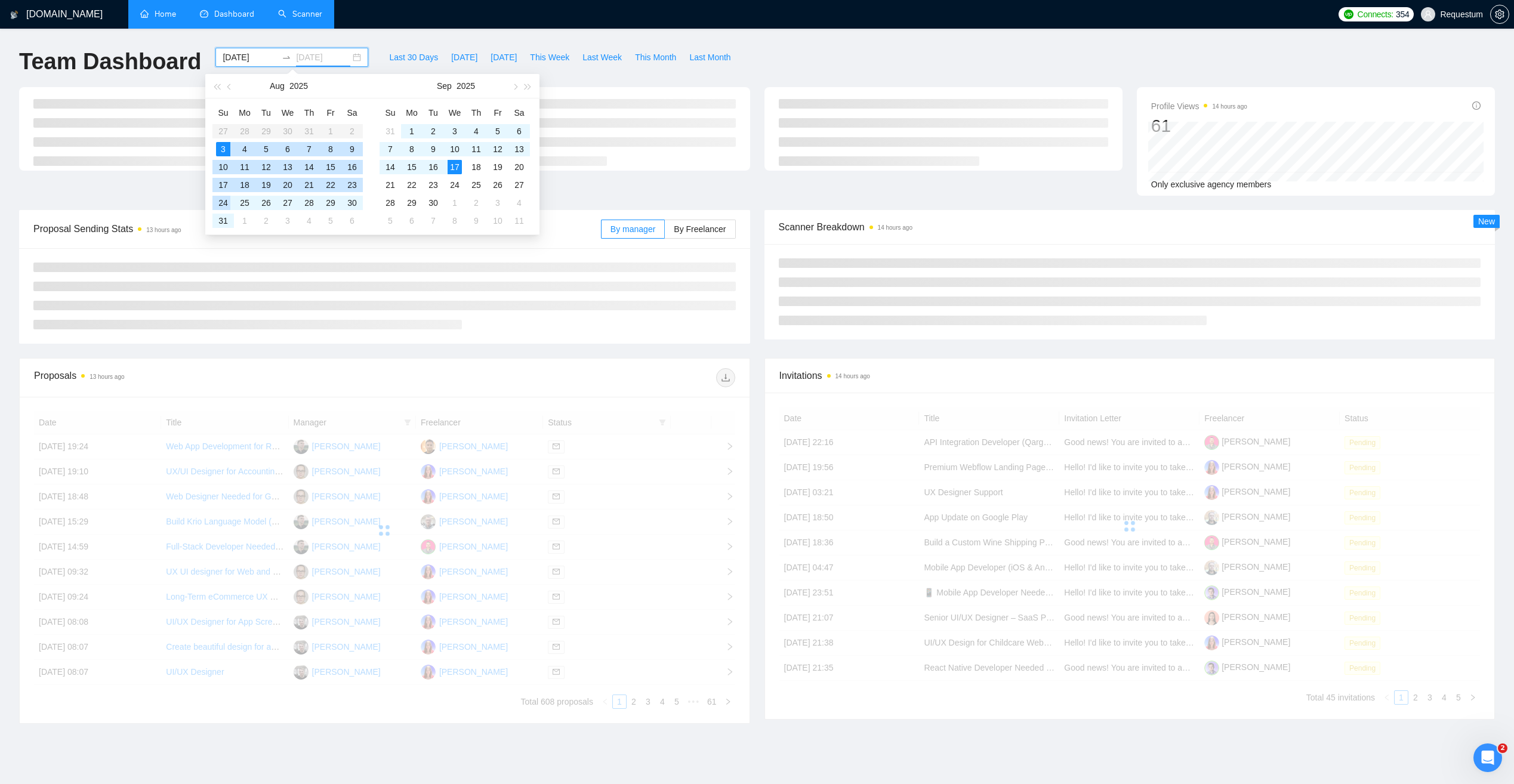
type input "[DATE]"
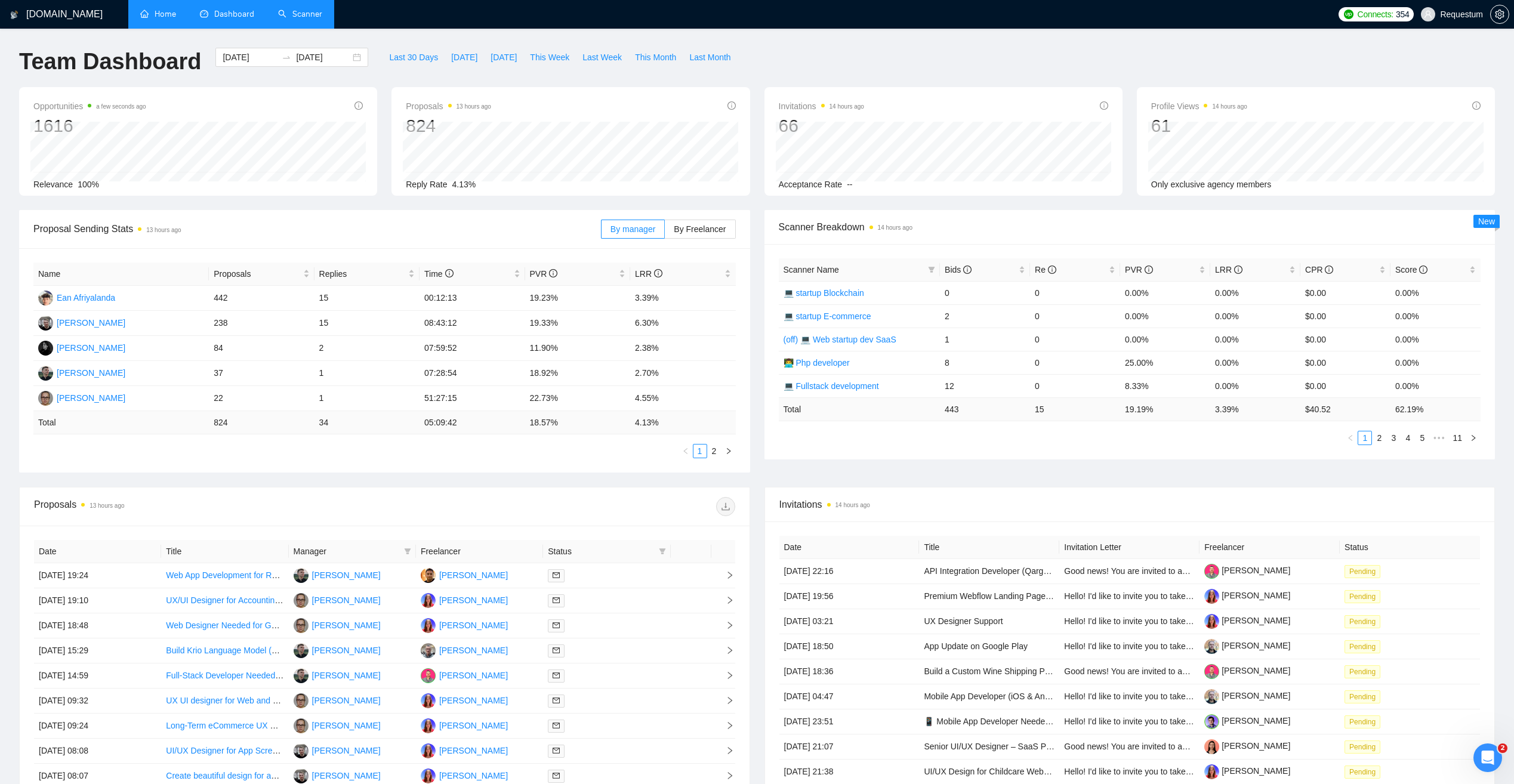
click at [348, 551] on span "Manager" at bounding box center [346, 551] width 105 height 13
click at [404, 553] on icon "filter" at bounding box center [407, 551] width 7 height 7
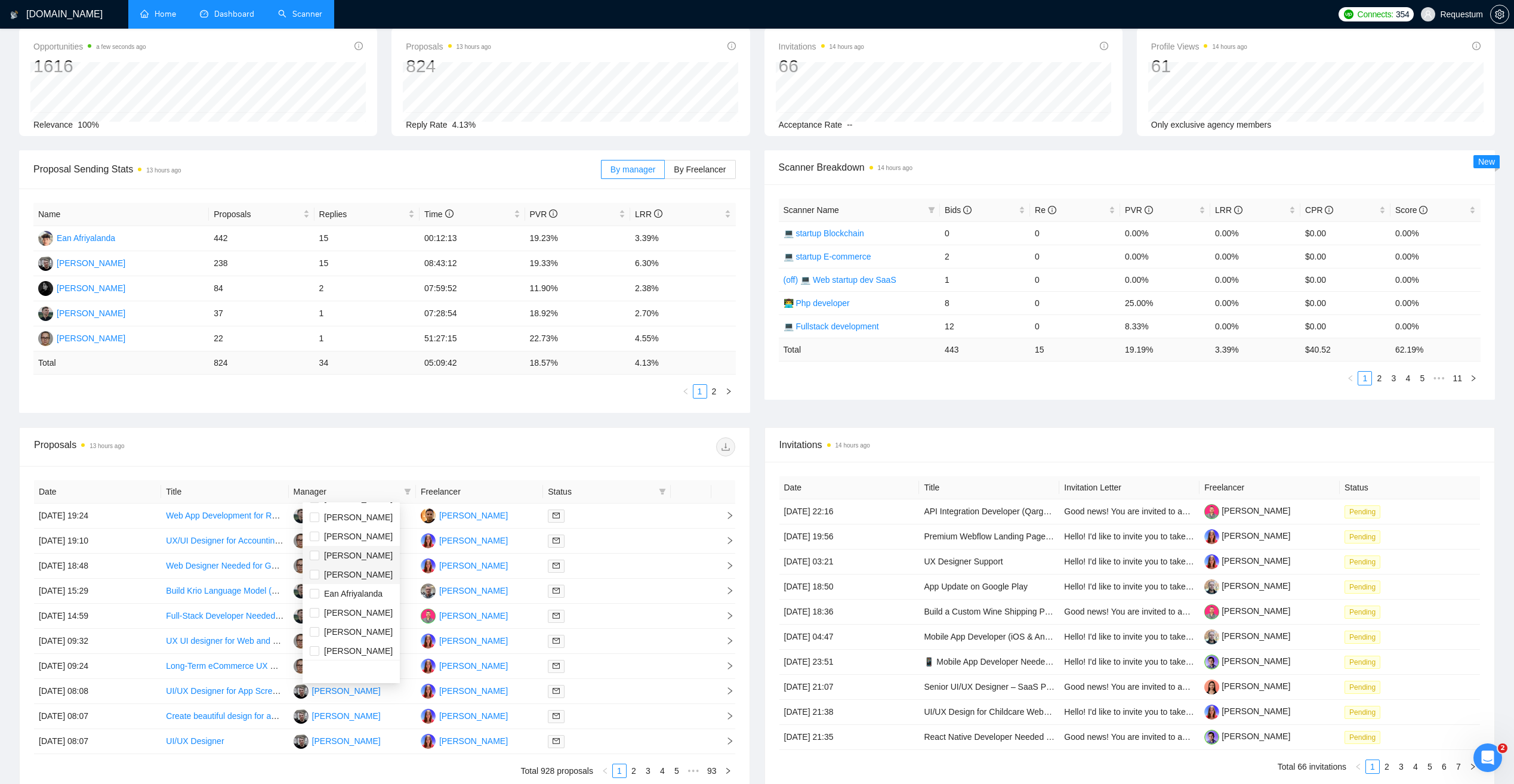
scroll to position [38, 0]
click at [404, 438] on div at bounding box center [560, 447] width 351 height 19
click at [715, 391] on link "2" at bounding box center [715, 391] width 13 height 13
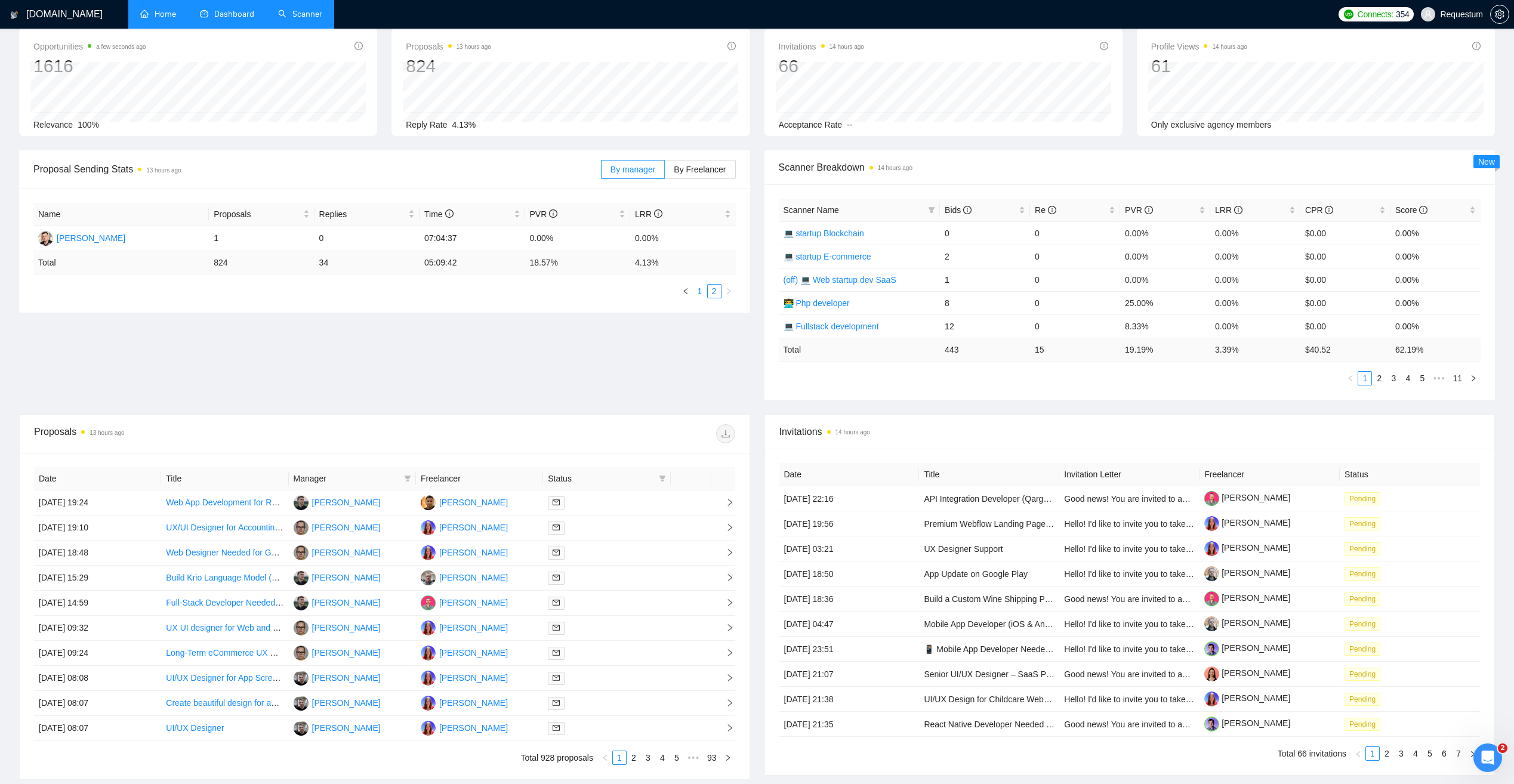
click at [696, 290] on link "1" at bounding box center [700, 291] width 13 height 13
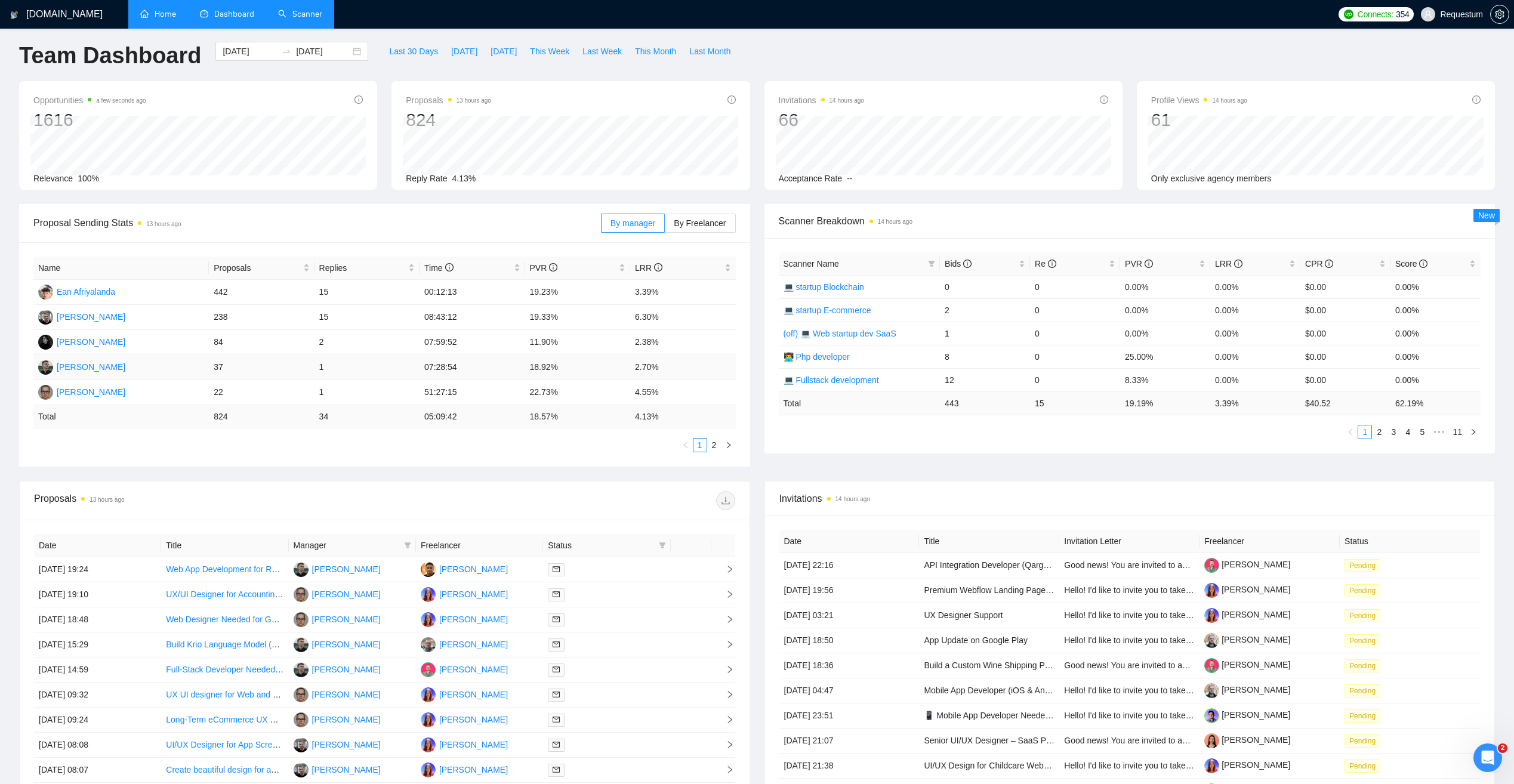
scroll to position [0, 0]
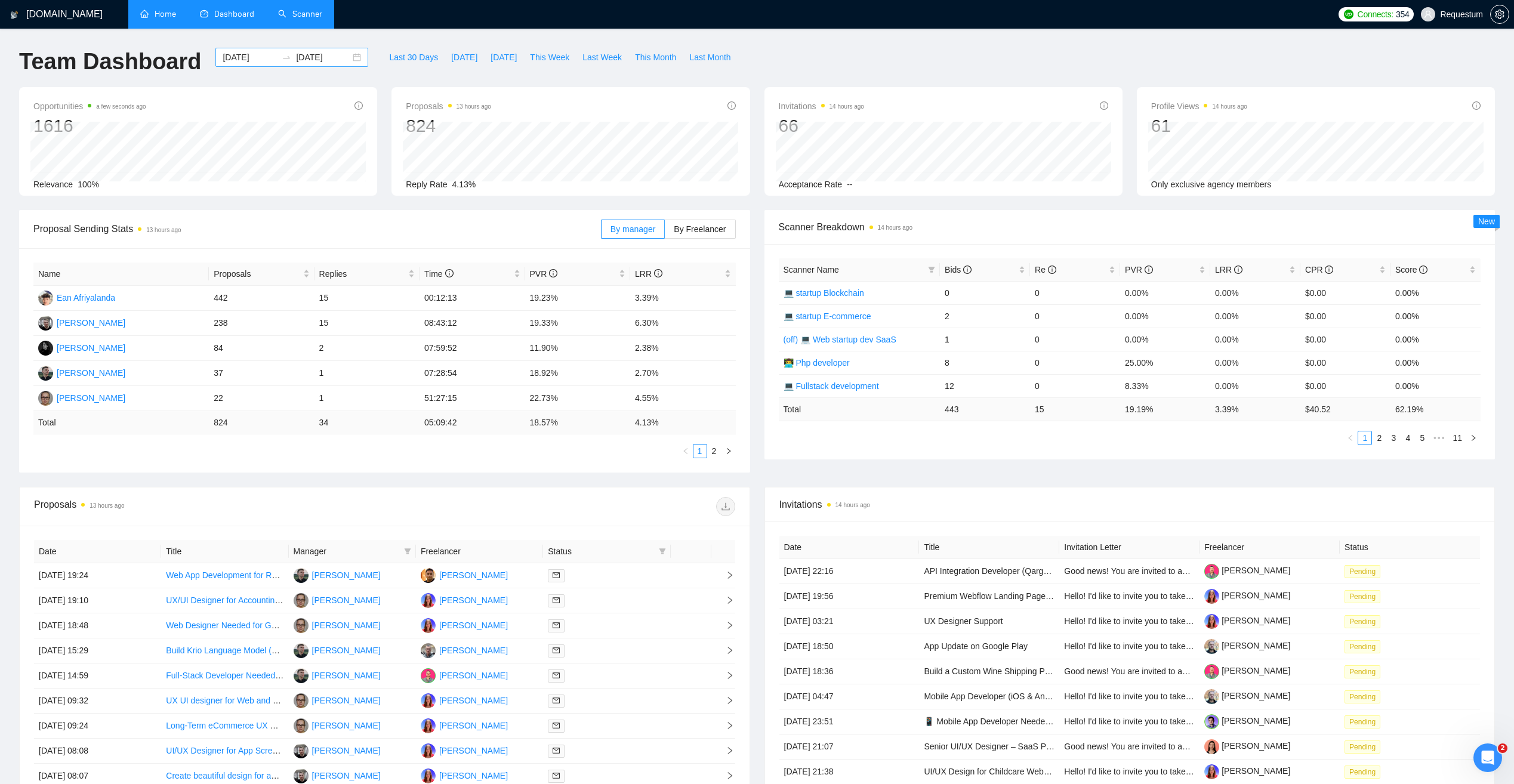
click at [231, 58] on input "[DATE]" at bounding box center [250, 57] width 54 height 13
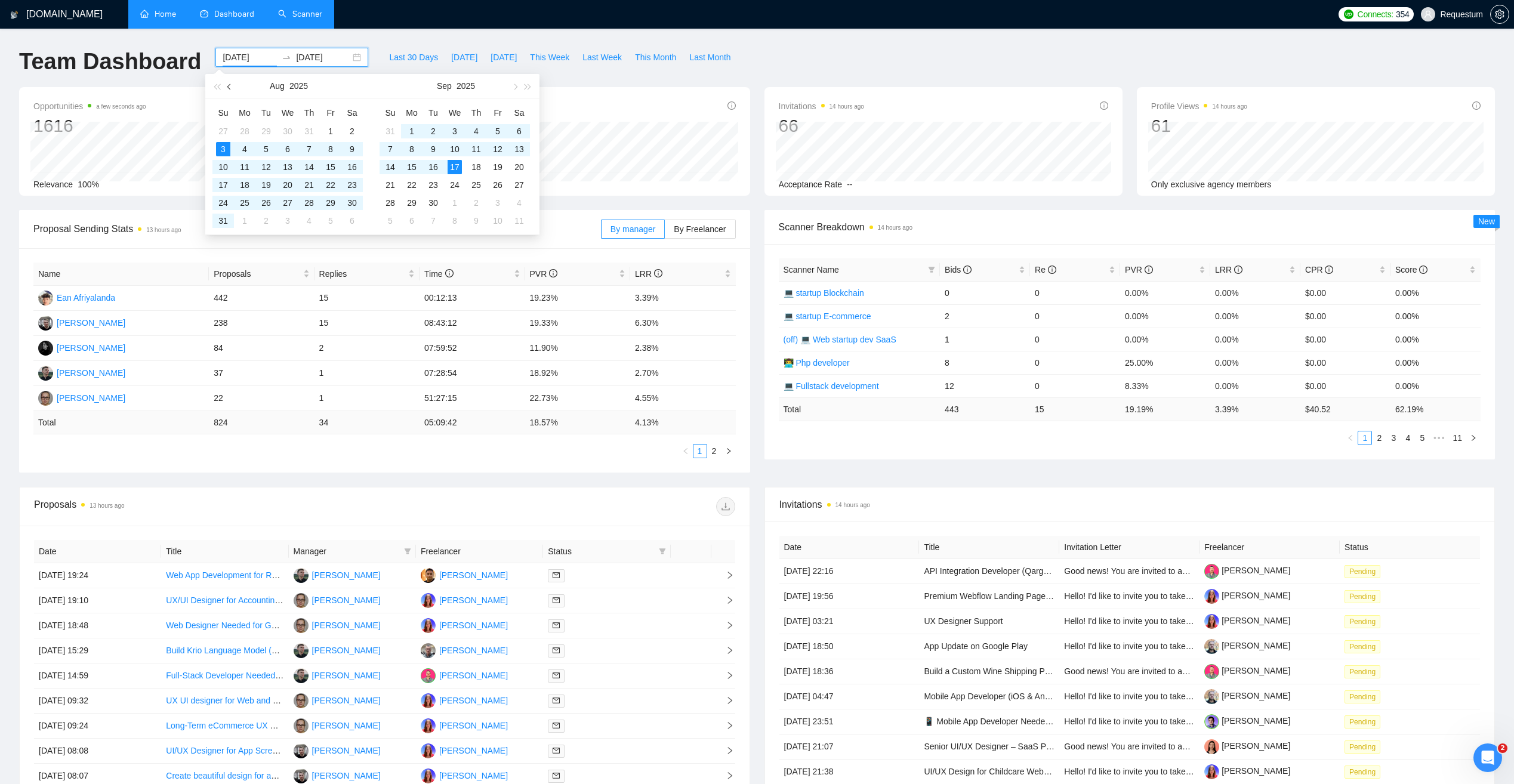
click at [229, 87] on span "button" at bounding box center [231, 86] width 6 height 6
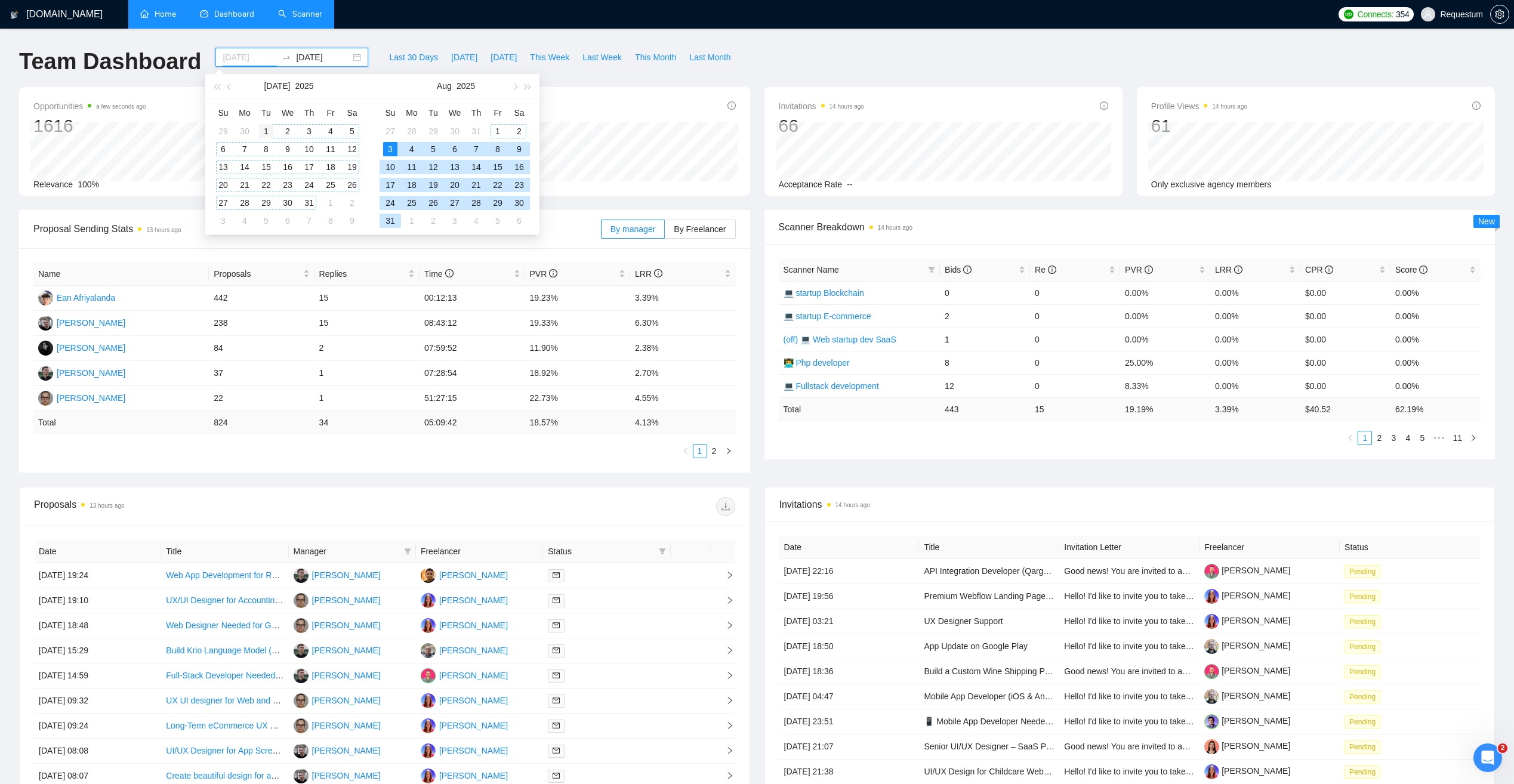
type input "[DATE]"
click at [263, 131] on div "1" at bounding box center [266, 132] width 14 height 14
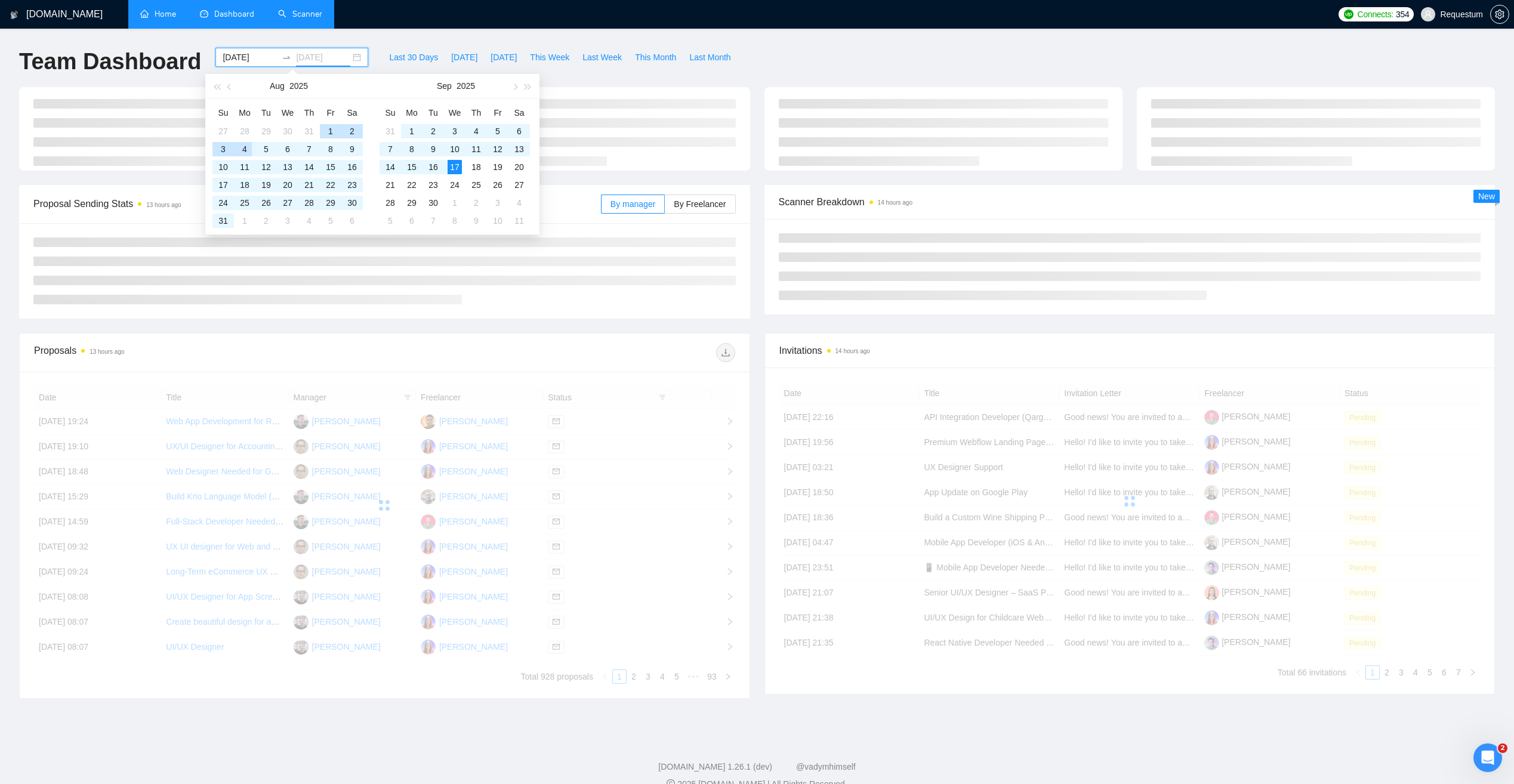
type input "[DATE]"
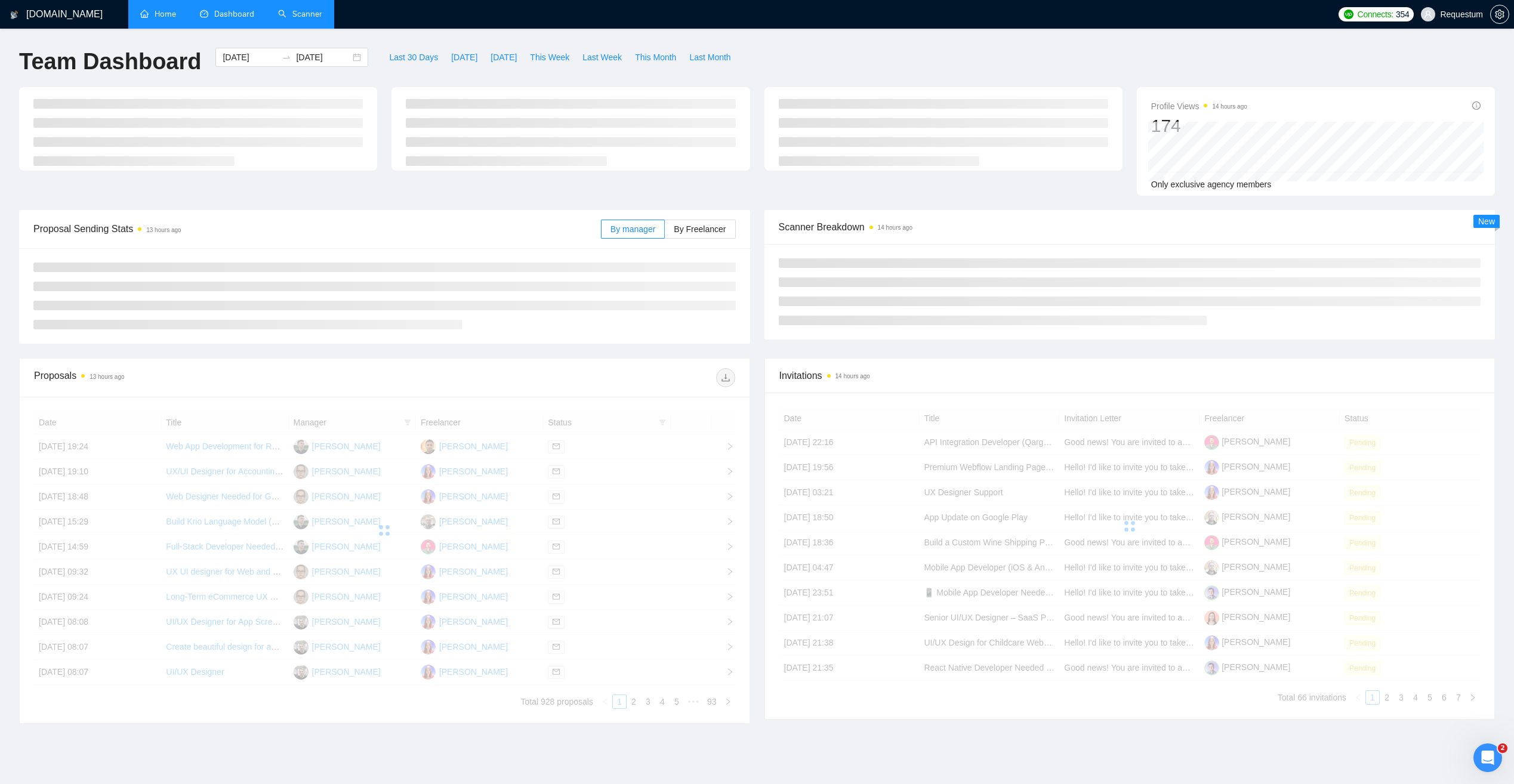
click at [197, 45] on div "[DOMAIN_NAME] Home Dashboard Scanner Connects: 354 Requestum Team Dashboard [DA…" at bounding box center [757, 415] width 1514 height 830
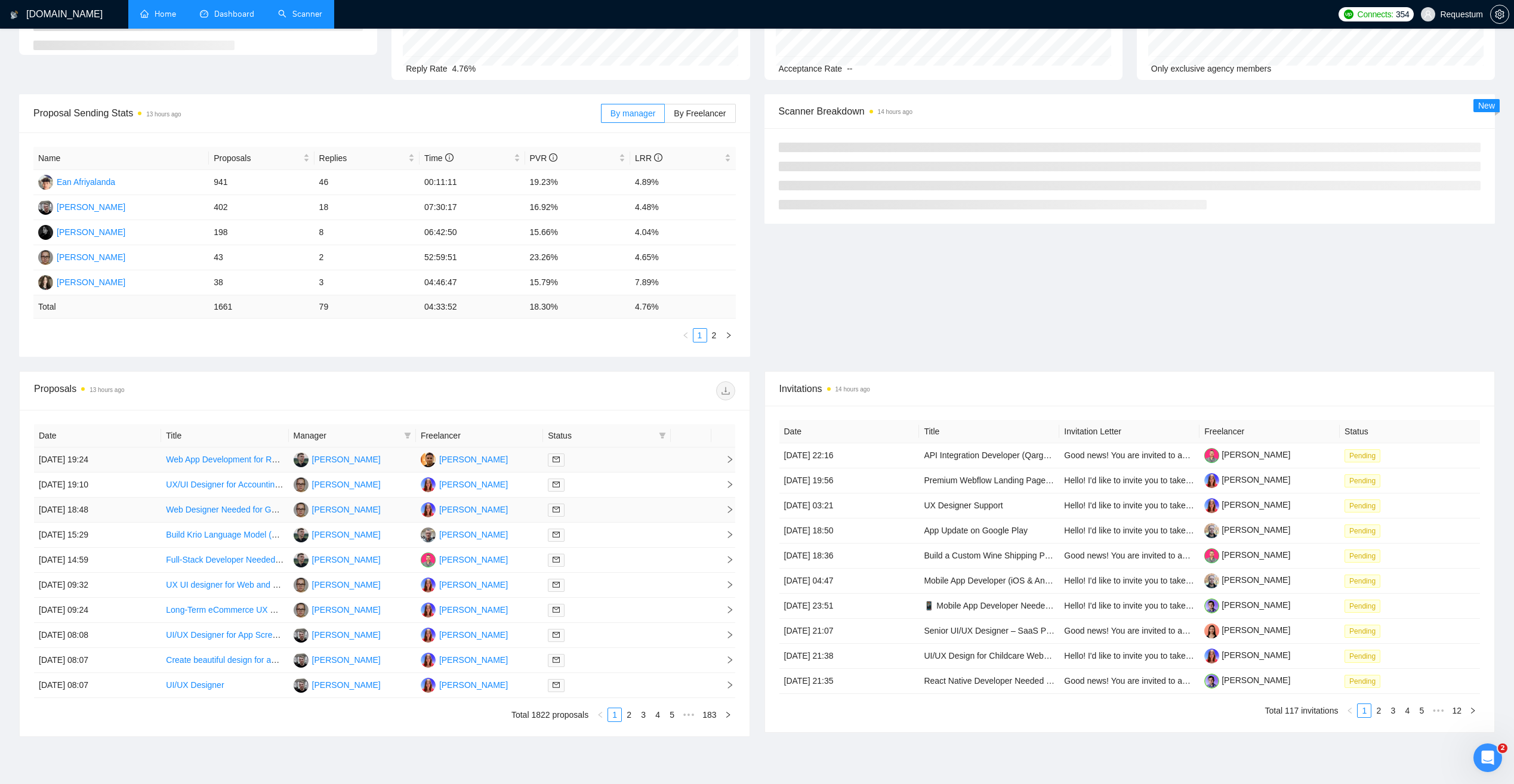
scroll to position [120, 0]
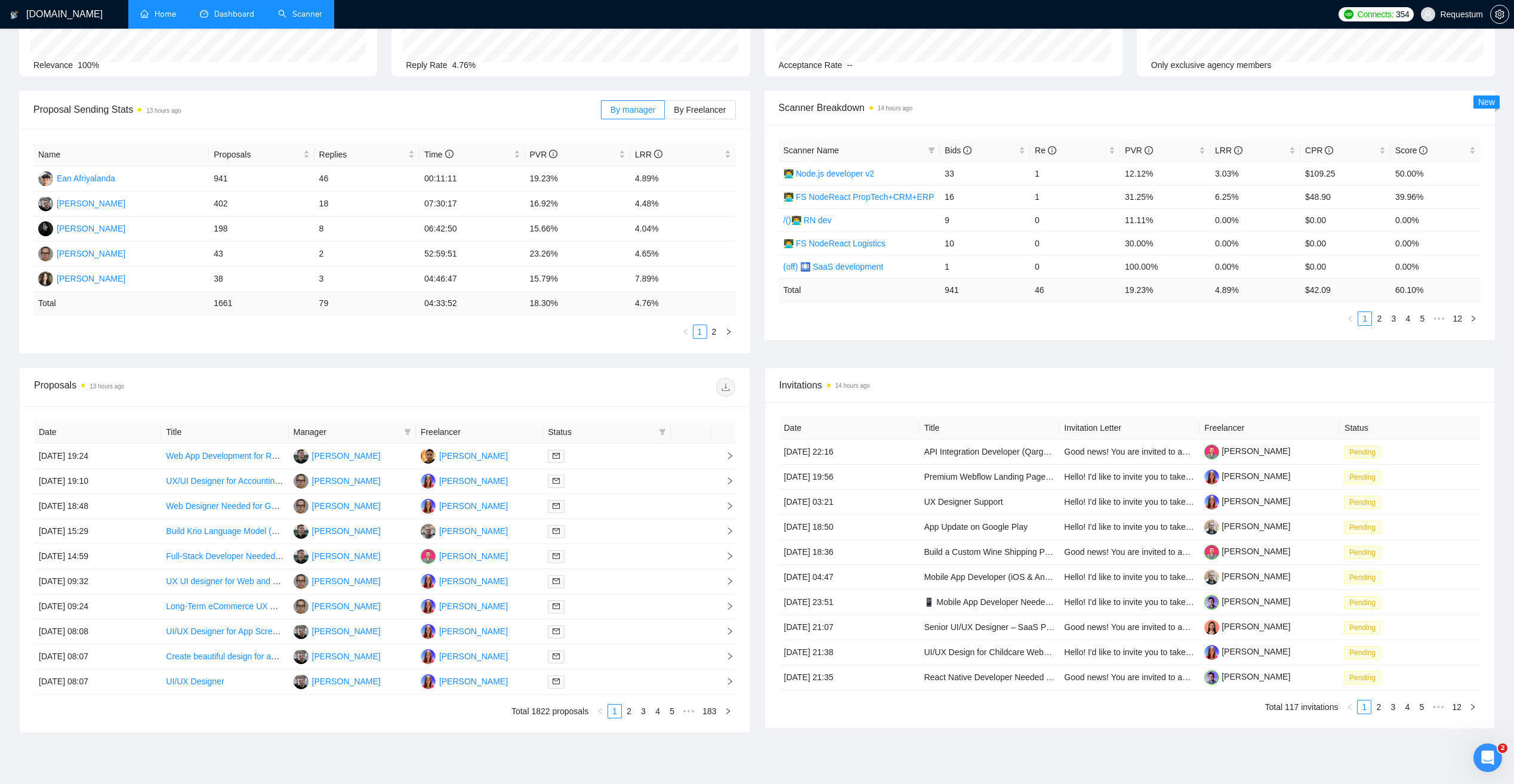
click at [401, 432] on div "Manager" at bounding box center [352, 432] width 117 height 13
click at [408, 432] on icon "filter" at bounding box center [408, 432] width 6 height 6
click at [346, 475] on span "[PERSON_NAME]" at bounding box center [358, 473] width 69 height 10
checkbox input "true"
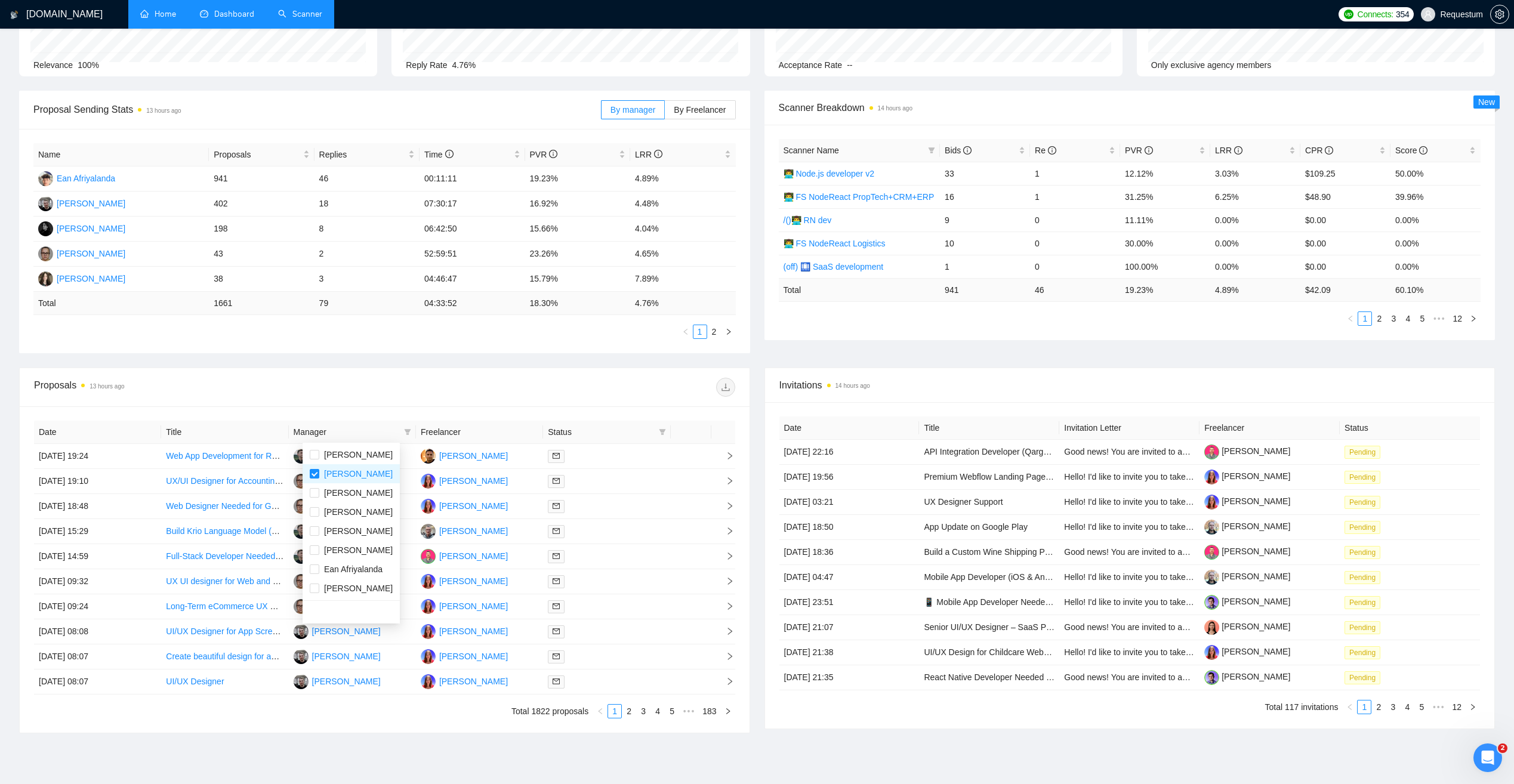
click at [430, 401] on div "Proposals 13 hours ago" at bounding box center [385, 387] width 701 height 38
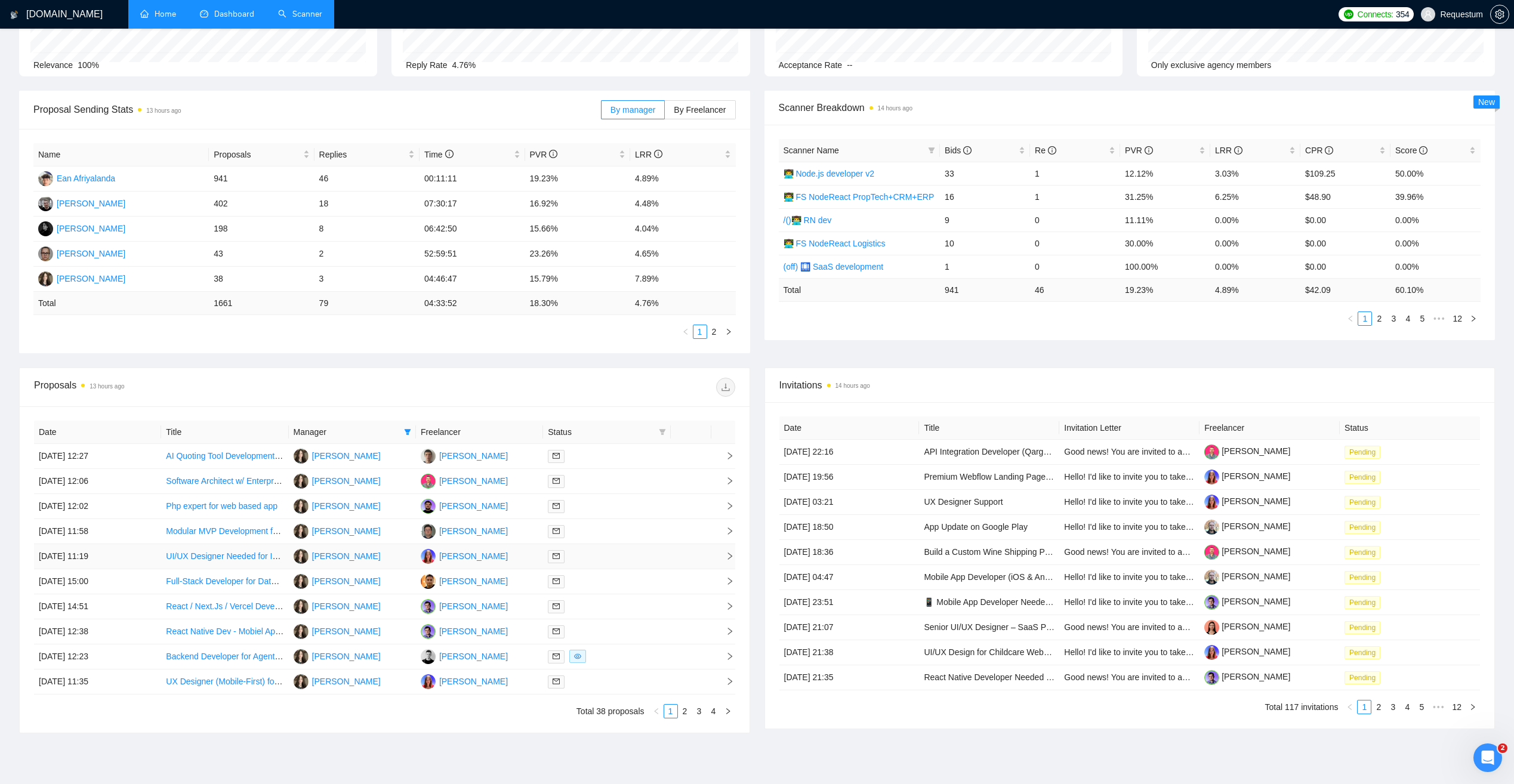
click at [626, 553] on div at bounding box center [607, 556] width 117 height 13
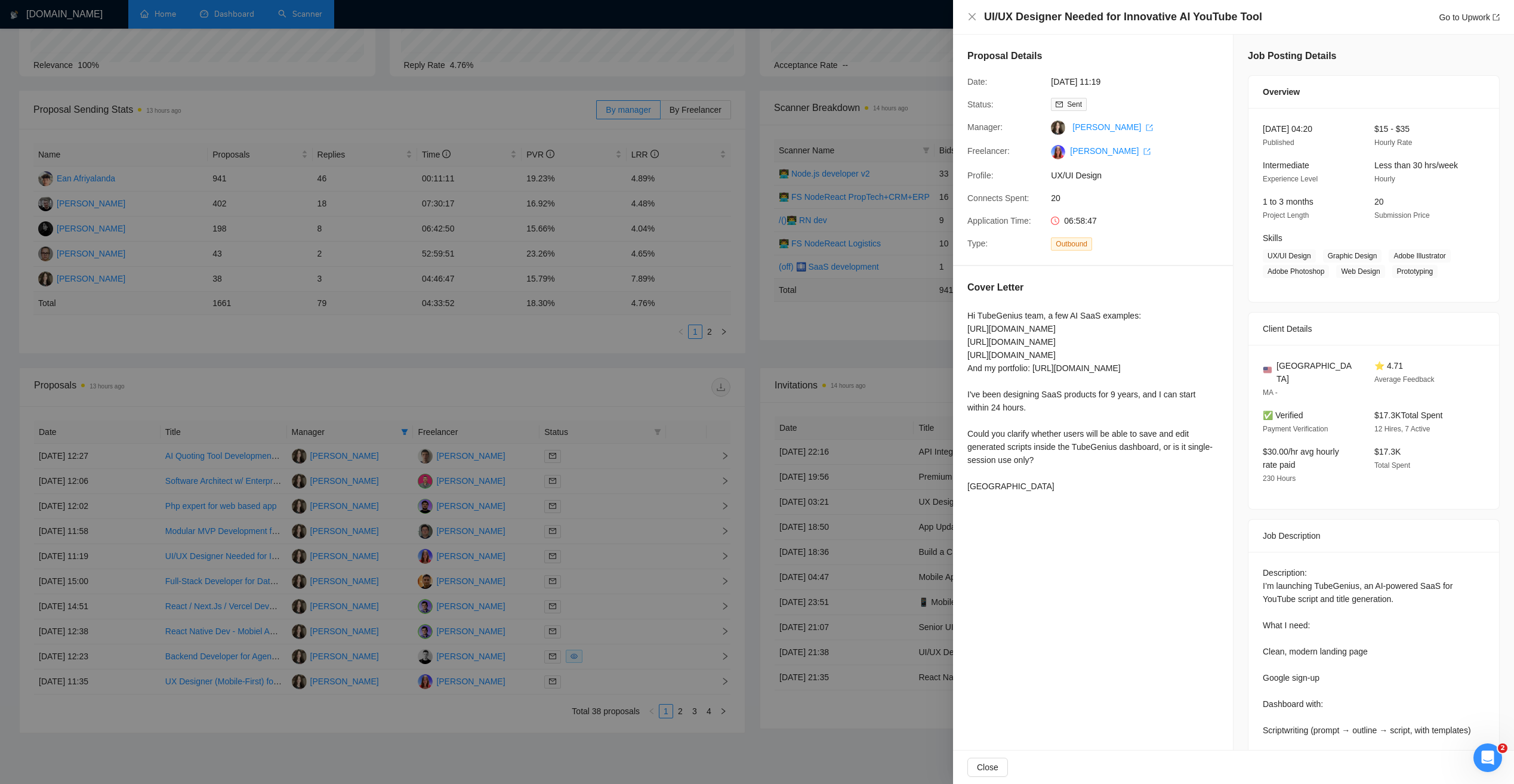
click at [537, 378] on div at bounding box center [757, 392] width 1514 height 784
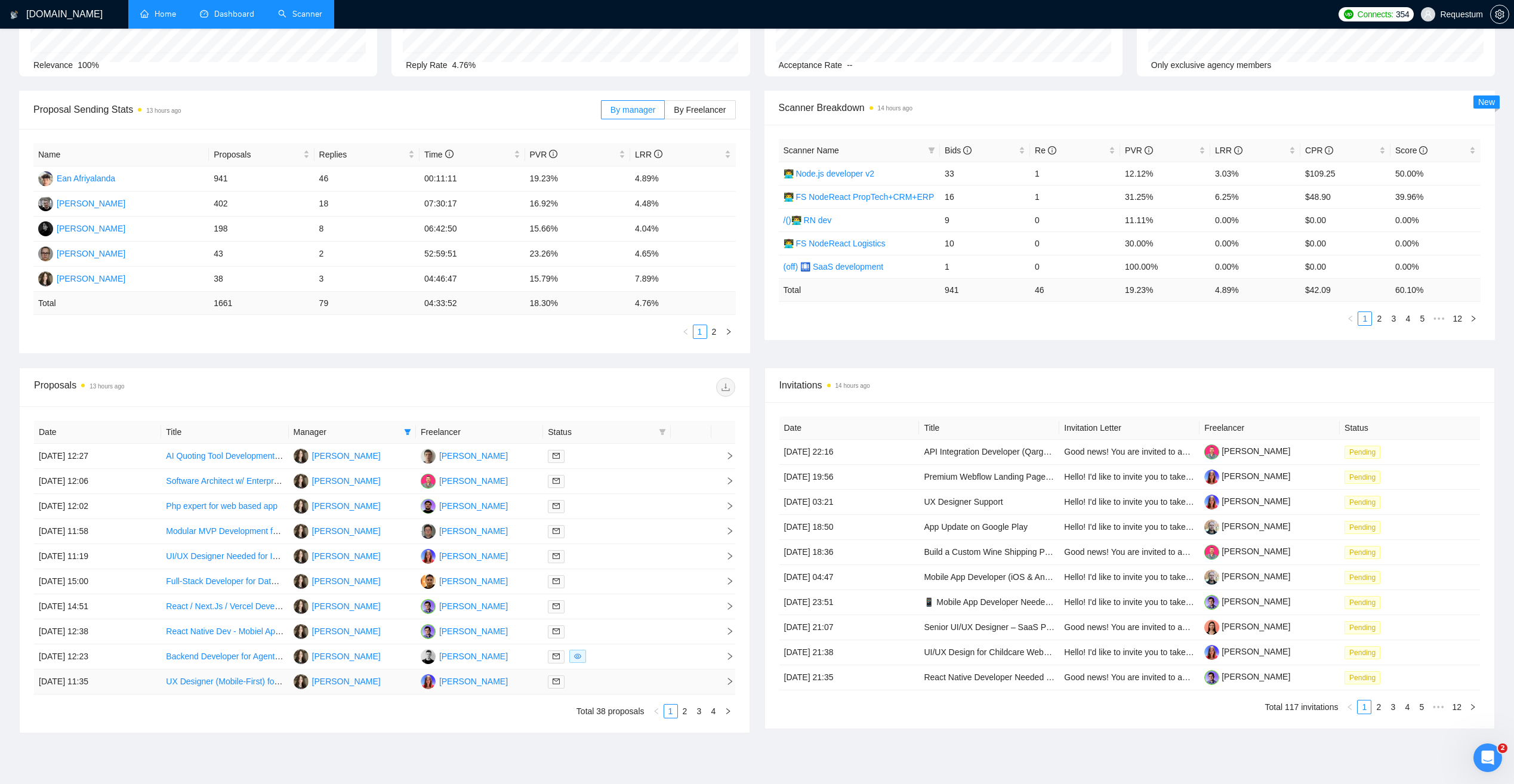
click at [643, 679] on div at bounding box center [607, 681] width 117 height 13
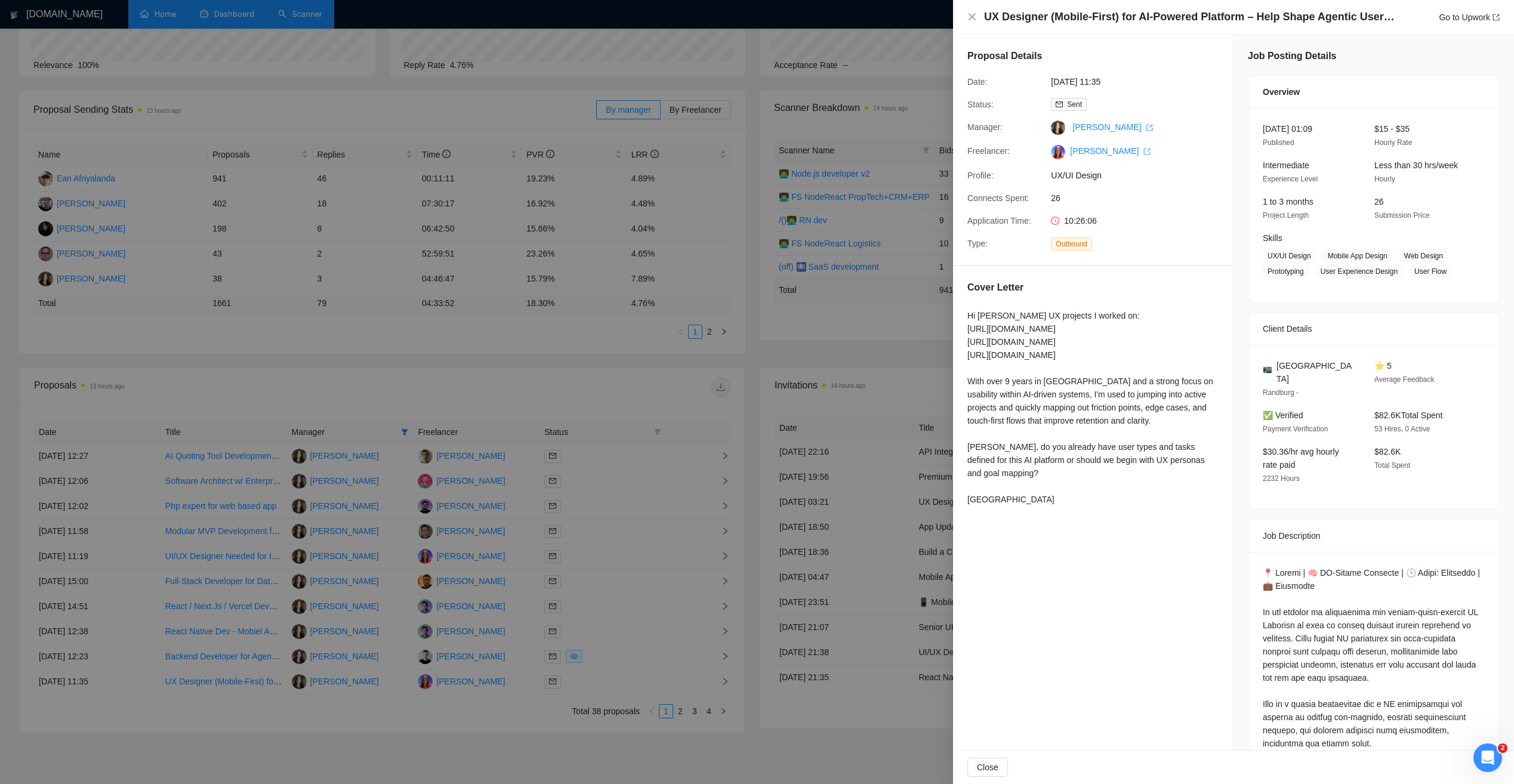
click at [527, 706] on div at bounding box center [757, 392] width 1514 height 784
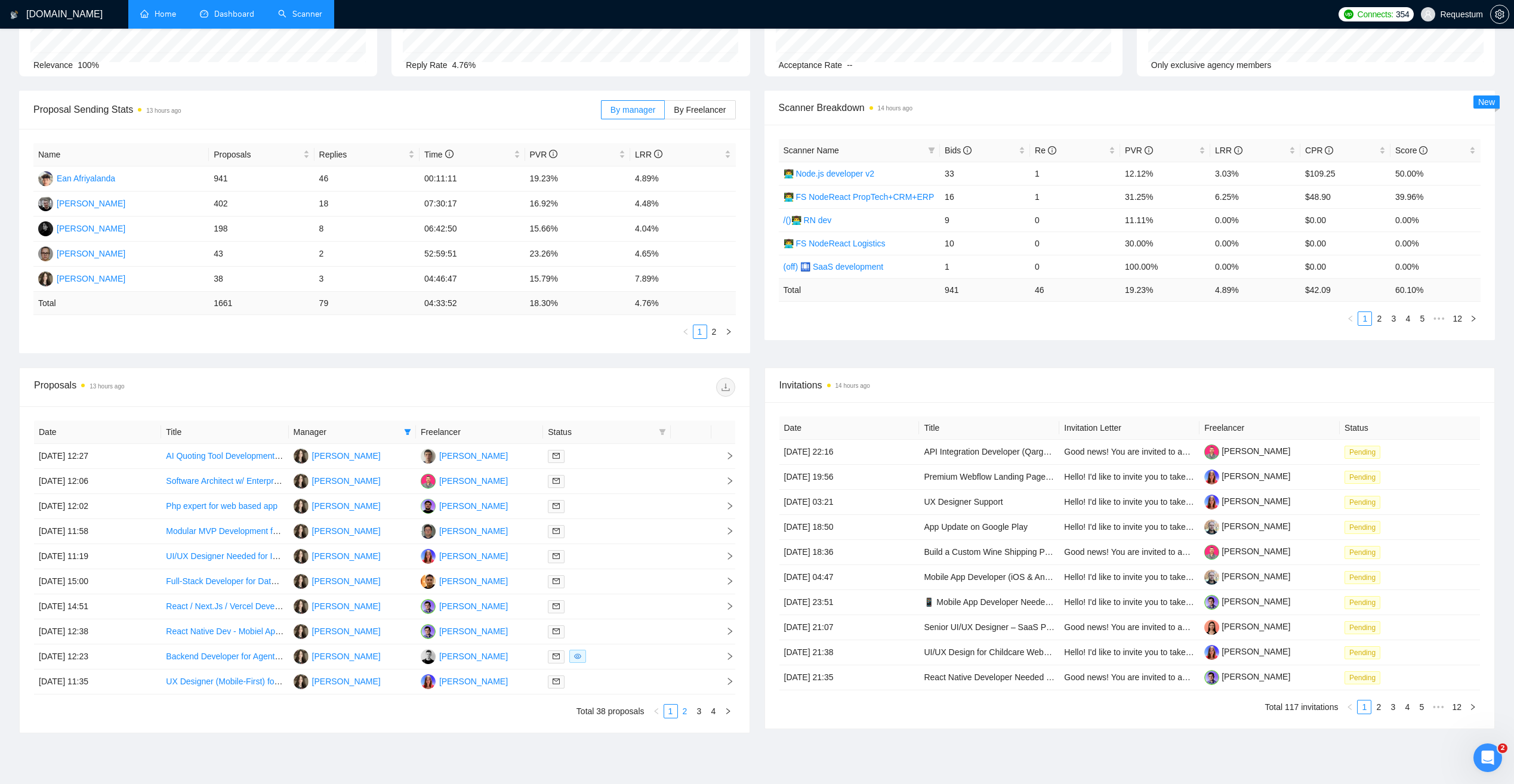
click at [686, 712] on link "2" at bounding box center [685, 711] width 13 height 13
click at [641, 527] on div at bounding box center [607, 530] width 117 height 13
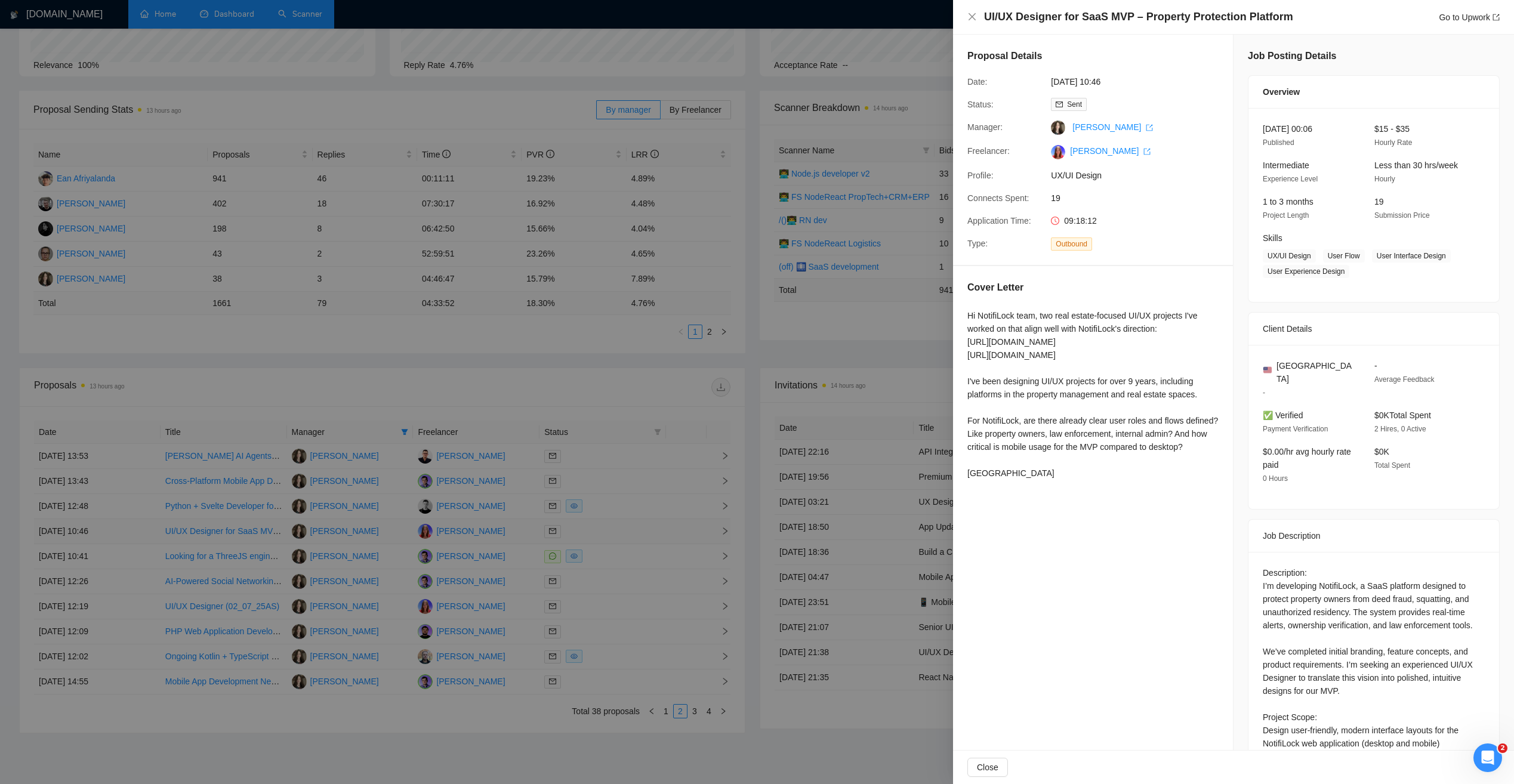
click at [641, 527] on div at bounding box center [757, 392] width 1514 height 784
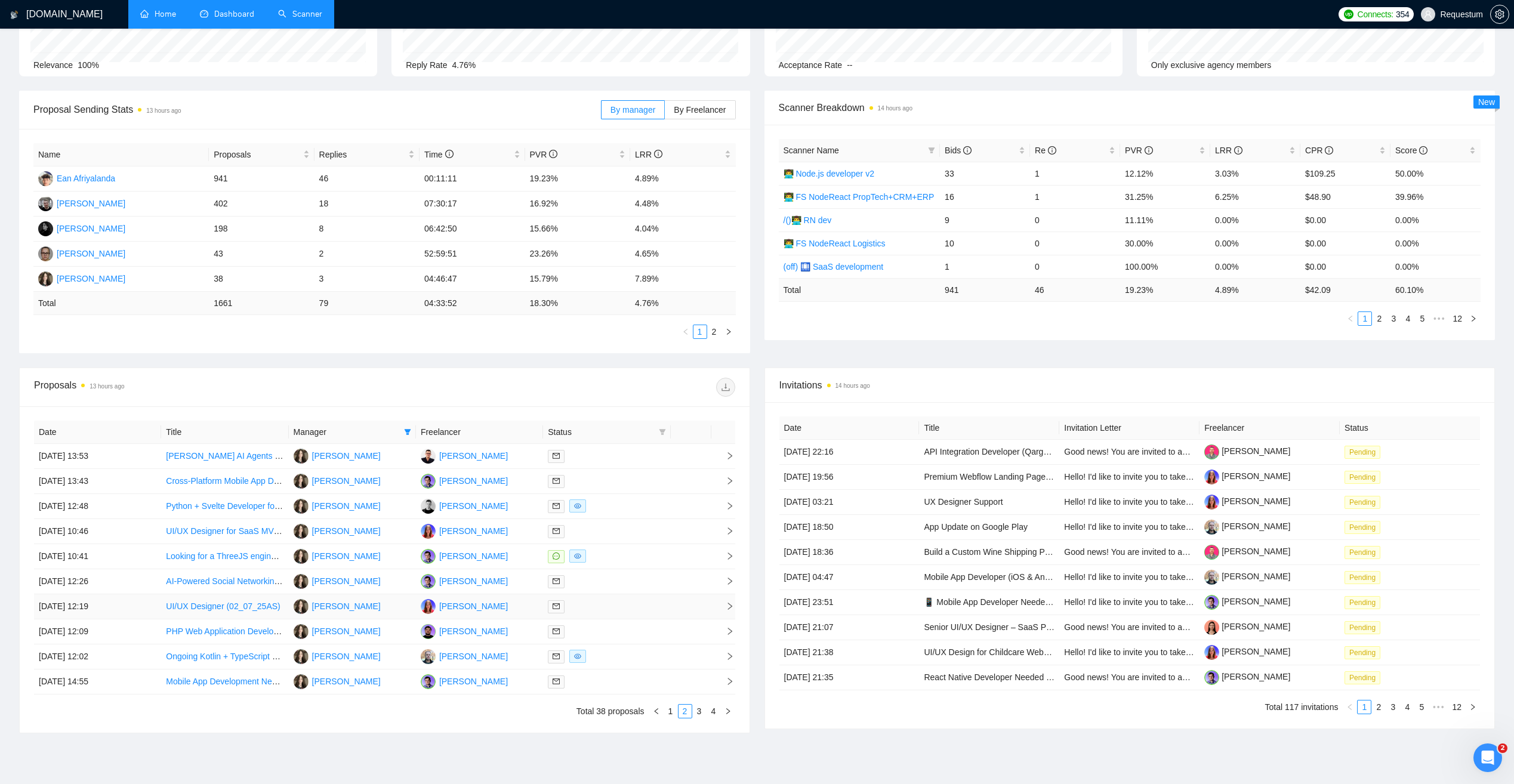
click at [627, 606] on div at bounding box center [607, 606] width 117 height 13
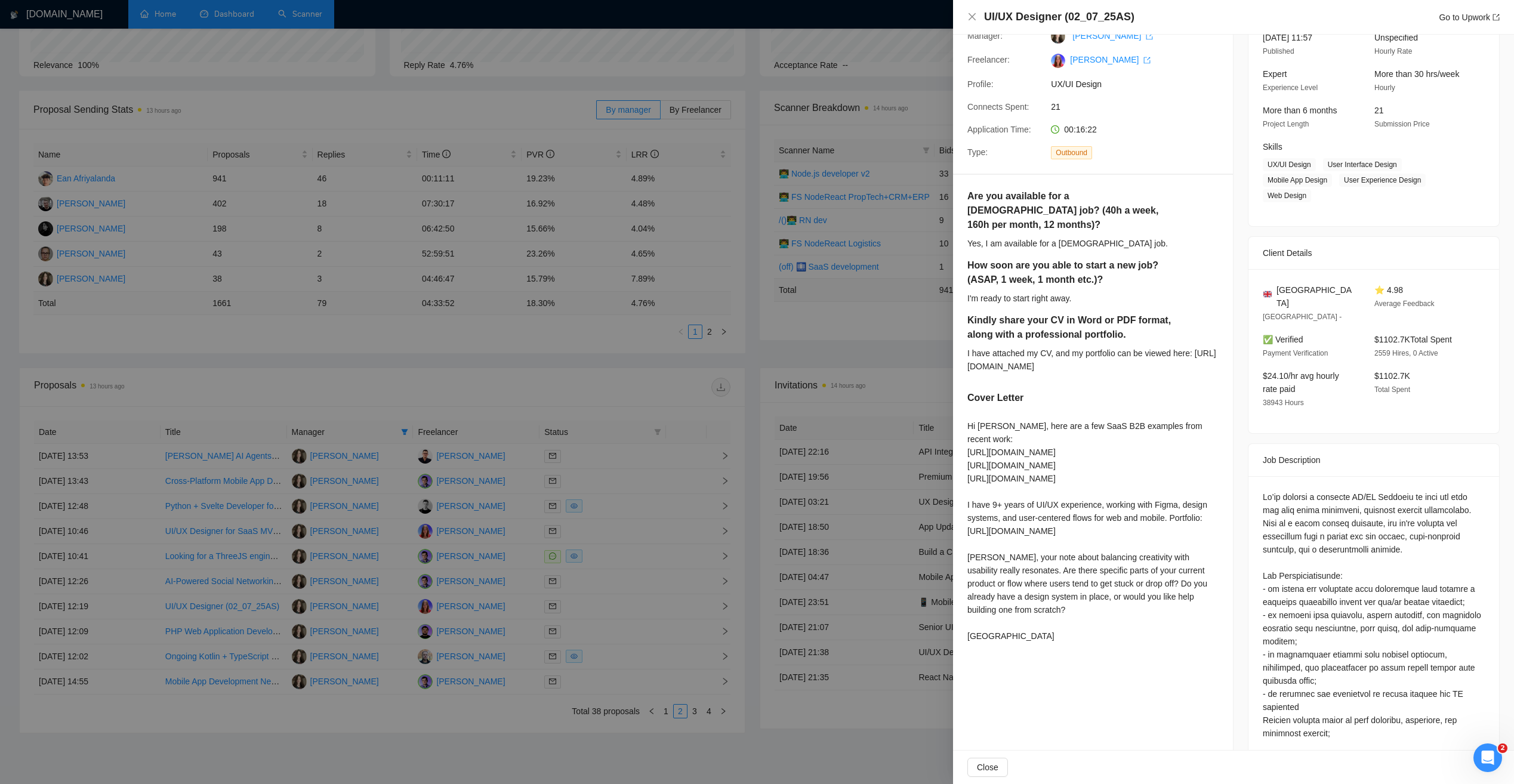
scroll to position [120, 0]
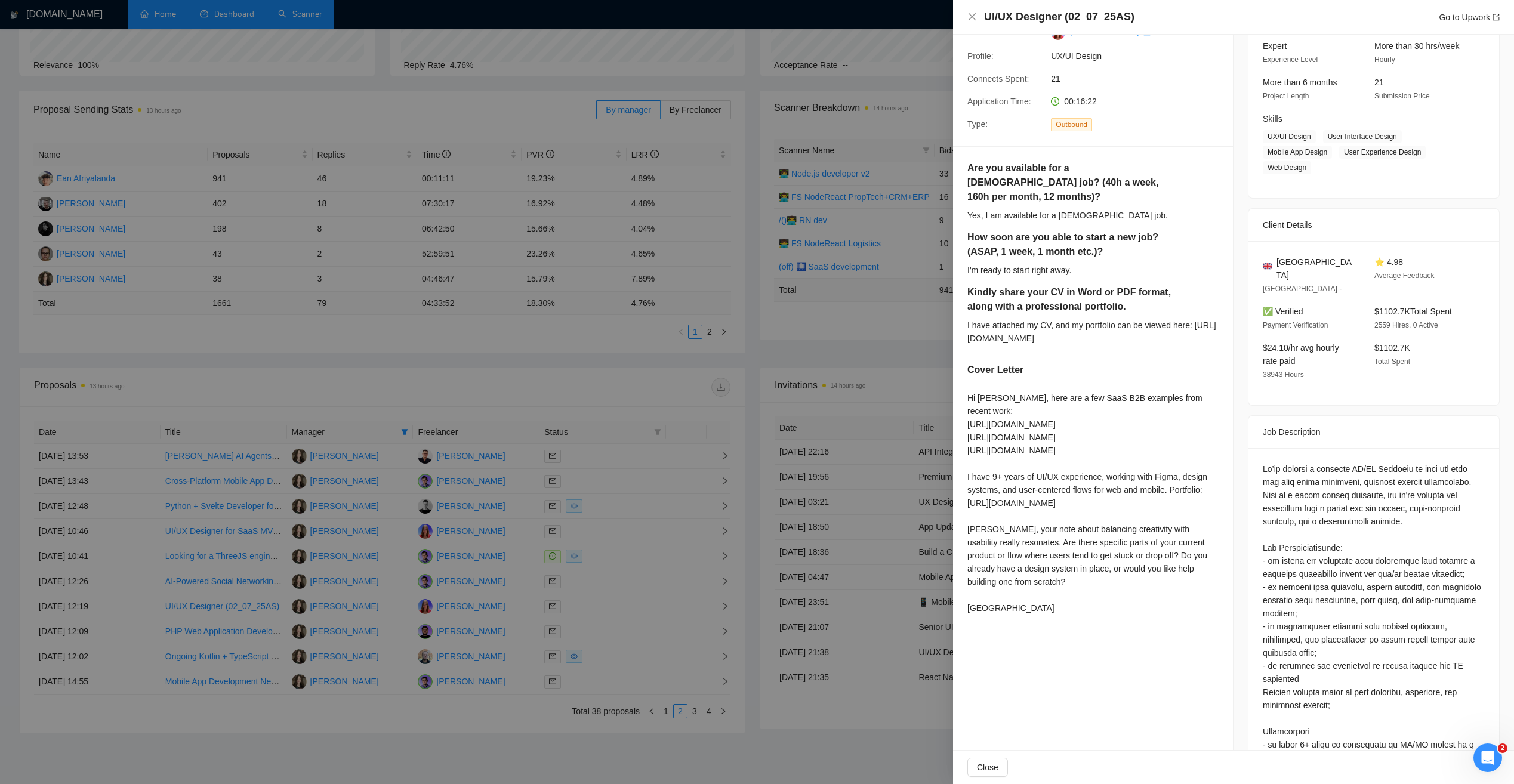
click at [571, 631] on div at bounding box center [757, 392] width 1514 height 784
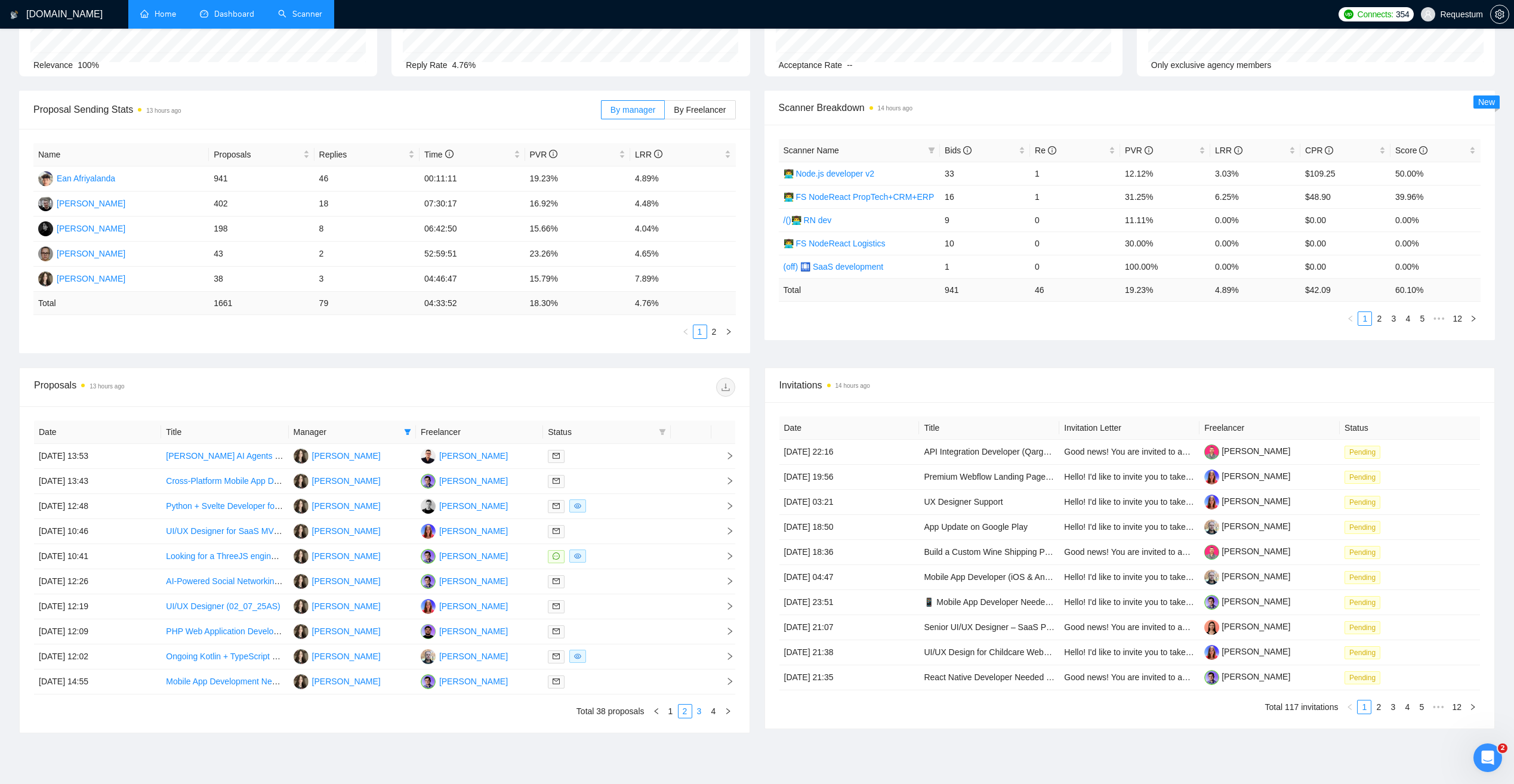
click at [694, 712] on link "3" at bounding box center [700, 711] width 13 height 13
click at [618, 505] on div at bounding box center [607, 506] width 117 height 13
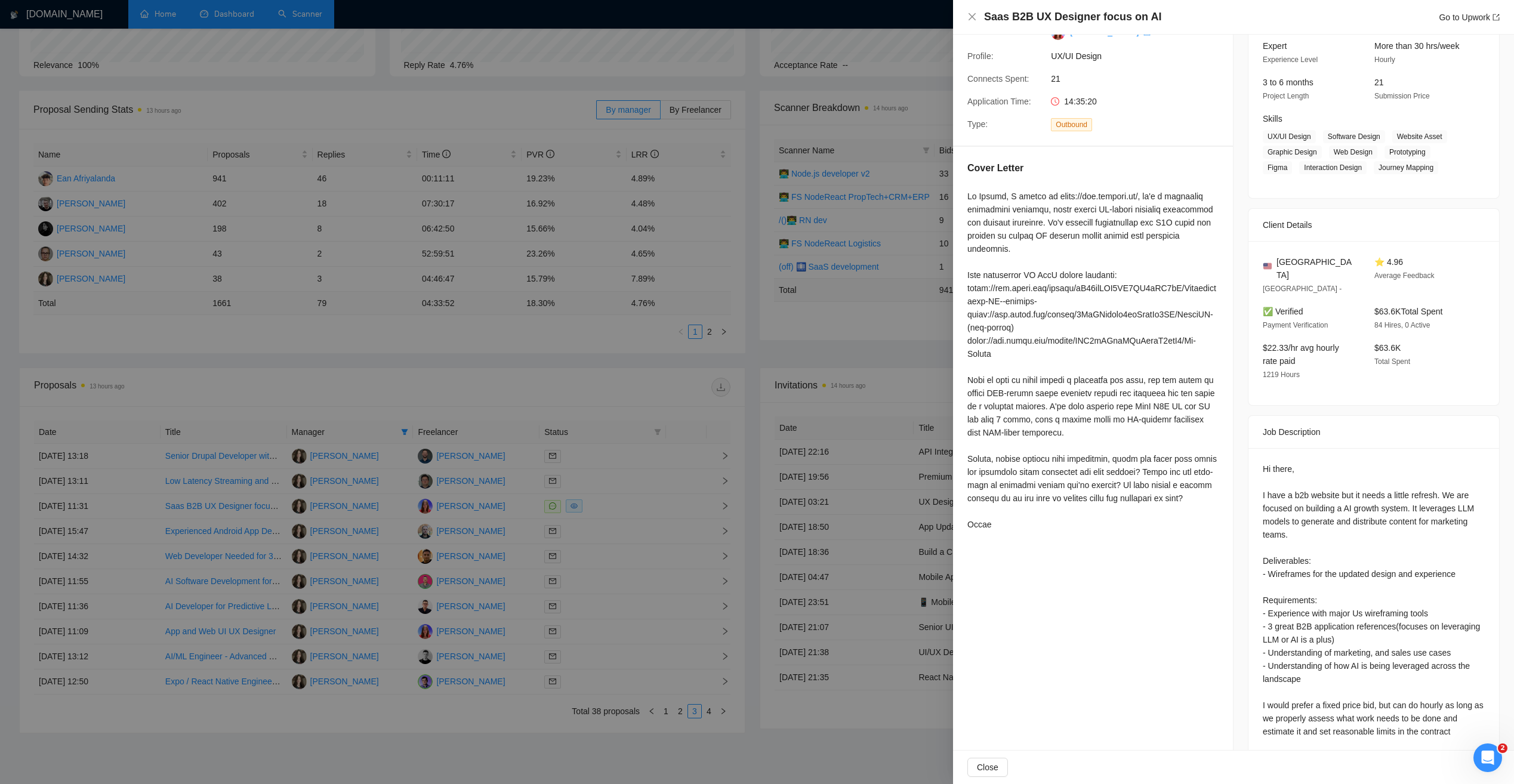
click at [659, 402] on div at bounding box center [757, 392] width 1514 height 784
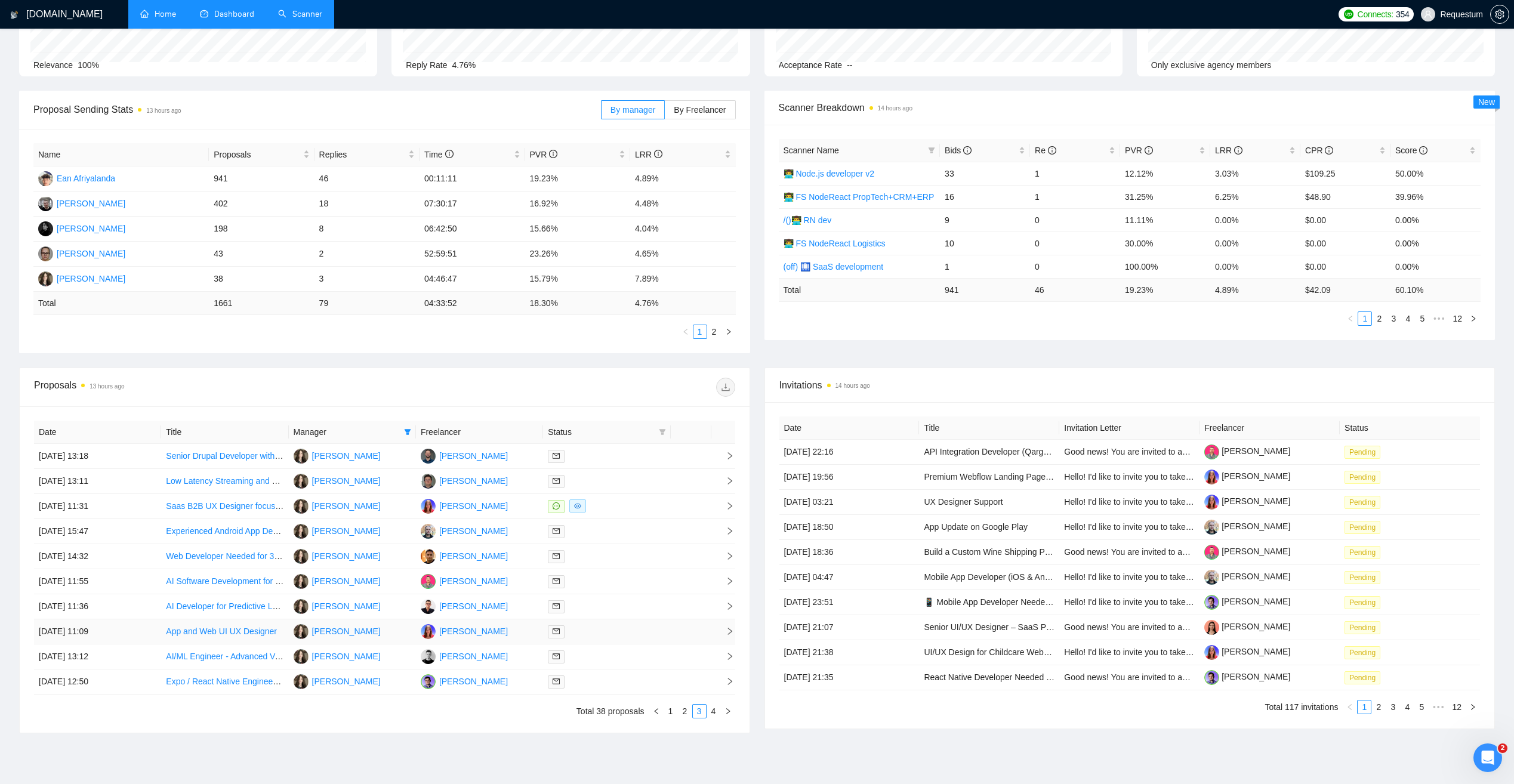
click at [619, 637] on div at bounding box center [607, 631] width 117 height 13
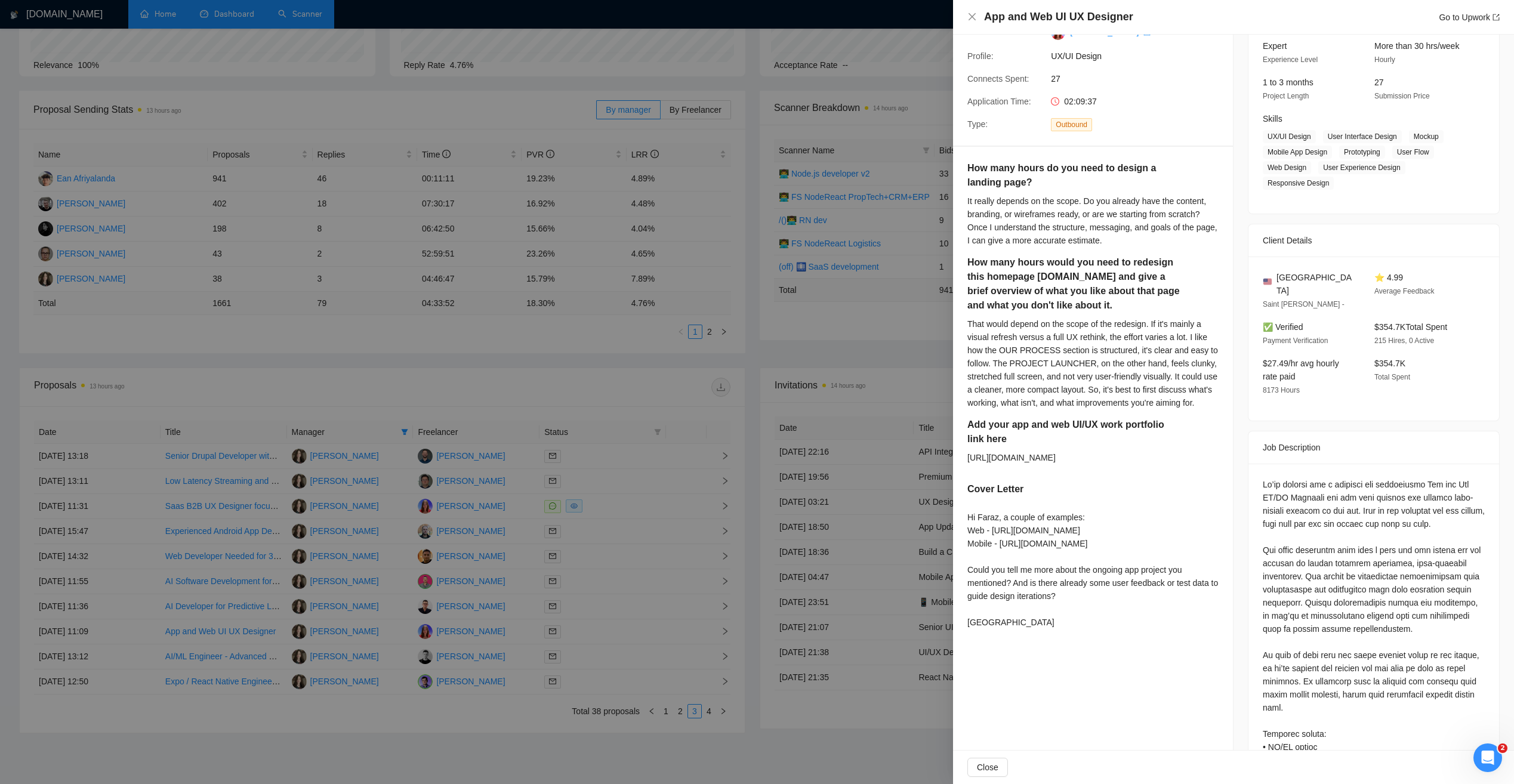
click at [673, 355] on div at bounding box center [757, 392] width 1514 height 784
